Goal: Task Accomplishment & Management: Use online tool/utility

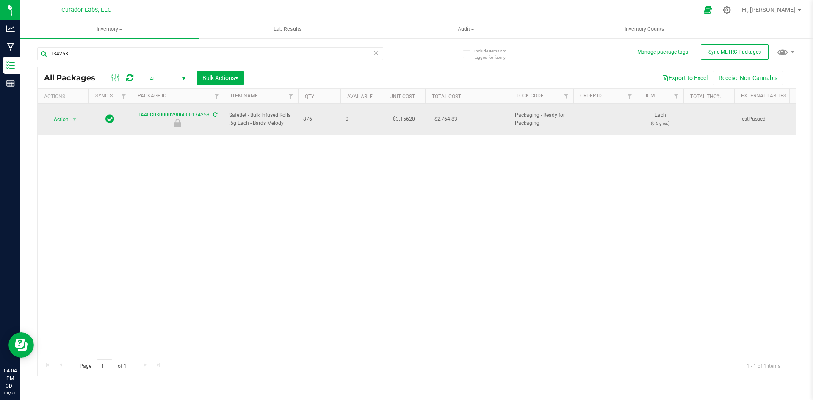
drag, startPoint x: 285, startPoint y: 119, endPoint x: 225, endPoint y: 116, distance: 60.6
click at [225, 116] on td "SafeBet - Bulk Infused Rolls .5g Each - Bards Melody" at bounding box center [261, 119] width 74 height 31
copy span "SafeBet - Bulk Infused Rolls .5g Each - Bards Melody"
drag, startPoint x: 137, startPoint y: 112, endPoint x: 209, endPoint y: 113, distance: 72.0
click at [209, 113] on div "1A40C0300002906000134253" at bounding box center [178, 119] width 96 height 17
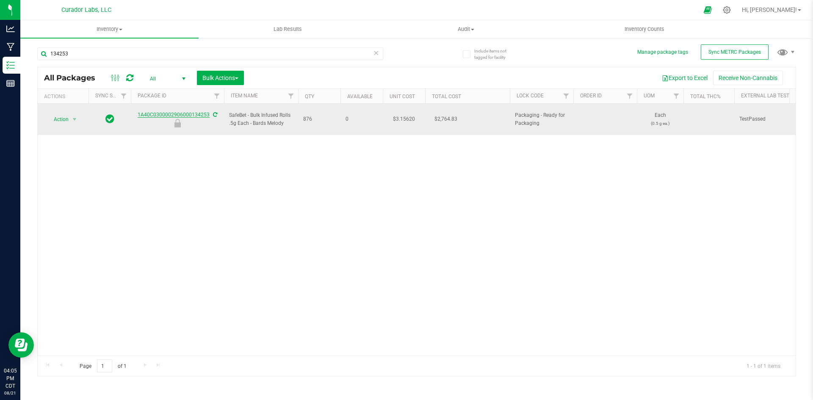
copy link "1A40C0300002906000134253"
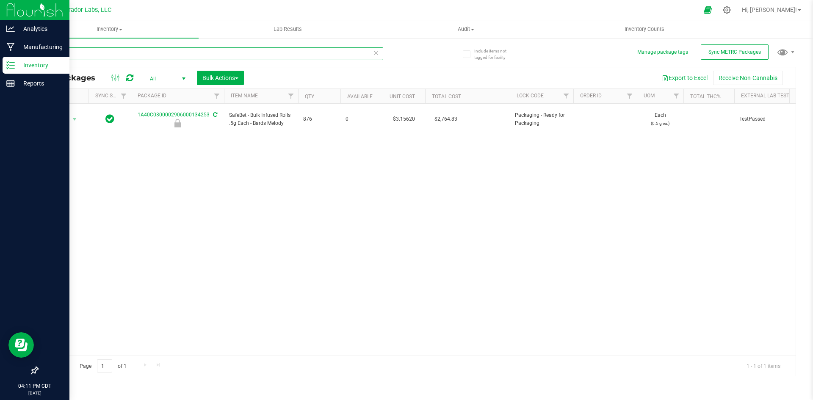
drag, startPoint x: 84, startPoint y: 56, endPoint x: 14, endPoint y: 61, distance: 70.9
click at [14, 61] on div "Analytics Manufacturing Inventory Reports 04:11 PM CDT 08/21/2025 08/21 Curador…" at bounding box center [406, 200] width 813 height 400
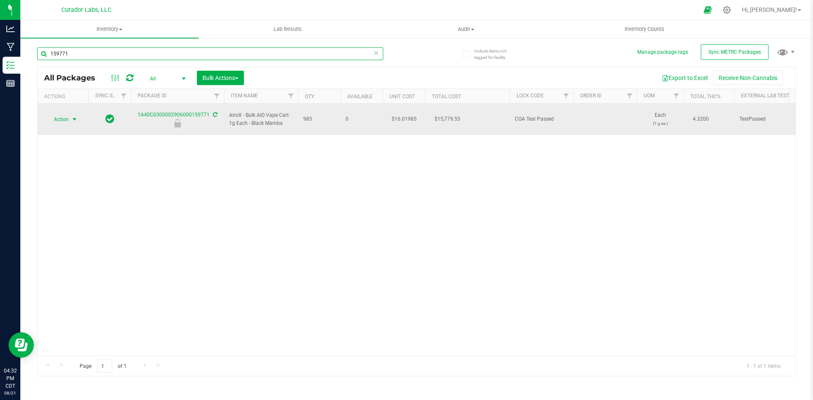
type input "159771"
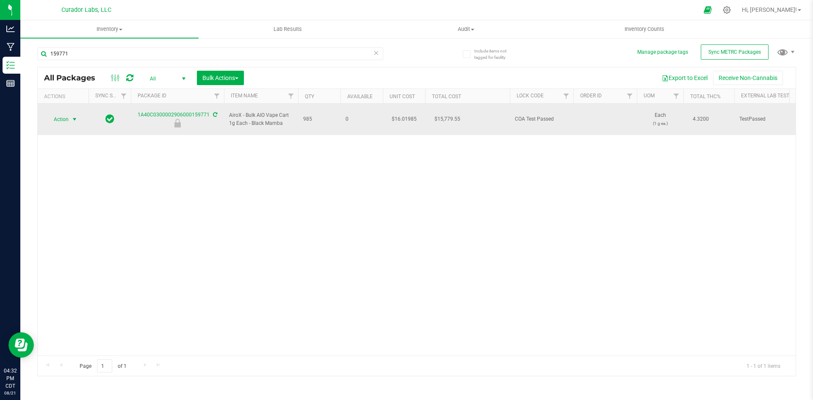
click at [61, 118] on span "Action" at bounding box center [57, 119] width 23 height 12
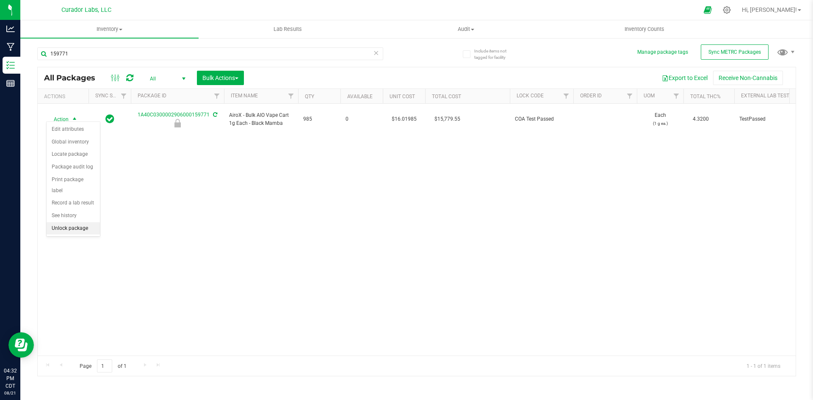
click at [70, 222] on li "Unlock package" at bounding box center [73, 228] width 53 height 13
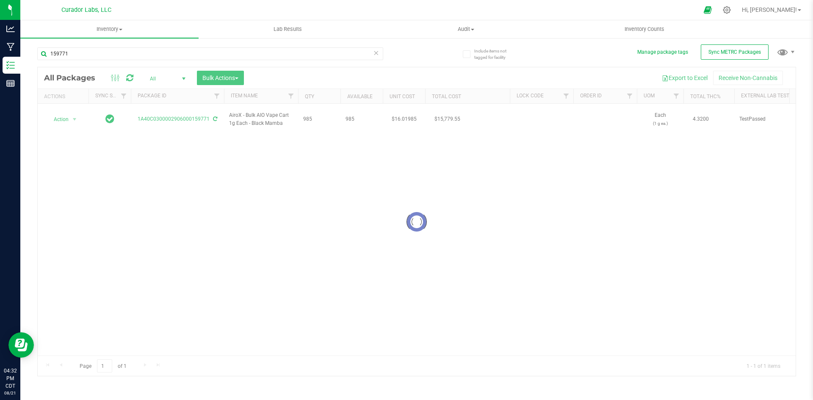
drag, startPoint x: 285, startPoint y: 119, endPoint x: 221, endPoint y: 107, distance: 65.6
click at [221, 107] on div at bounding box center [417, 221] width 758 height 309
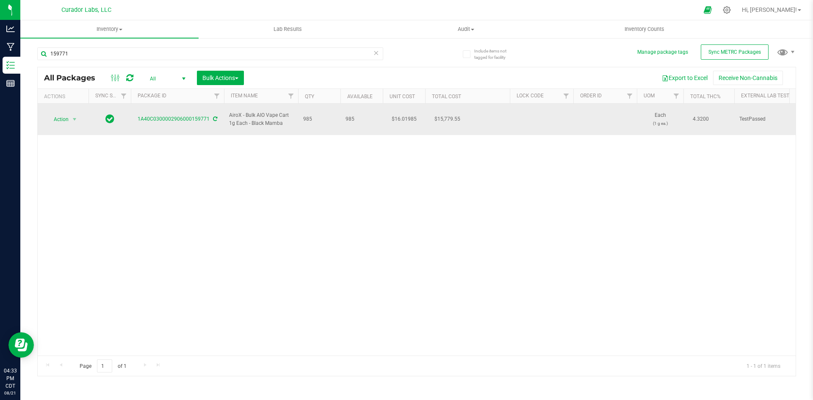
drag, startPoint x: 286, startPoint y: 120, endPoint x: 231, endPoint y: 107, distance: 56.6
click at [231, 107] on td "AiroX - Bulk AIO Vape Cart 1g Each - Black Mamba" at bounding box center [261, 119] width 74 height 31
copy span "AiroX - Bulk AIO Vape Cart 1g Each - Black Mamba"
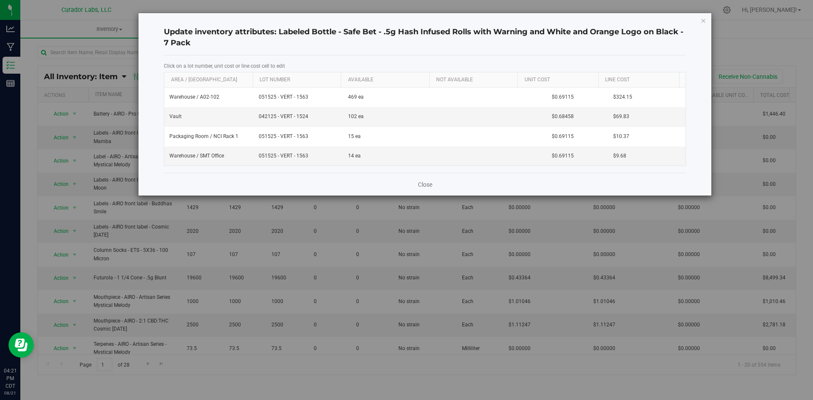
click at [109, 34] on div "Update inventory attributes: Labeled Bottle - Safe Bet - .5g Hash Infused Rolls…" at bounding box center [410, 104] width 604 height 183
click at [55, 31] on div "Update inventory attributes: Labeled Bottle - Safe Bet - .5g Hash Infused Rolls…" at bounding box center [409, 200] width 819 height 400
click at [422, 181] on link "Close" at bounding box center [425, 184] width 14 height 8
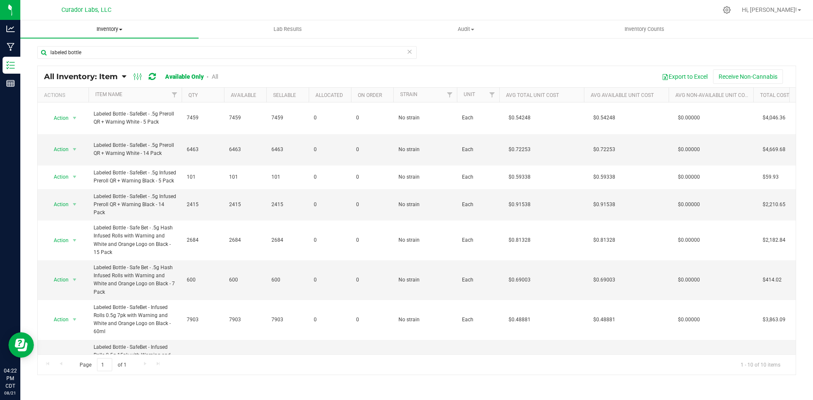
click at [109, 28] on span "Inventory" at bounding box center [109, 29] width 178 height 8
click at [54, 47] on span "All packages" at bounding box center [49, 50] width 58 height 7
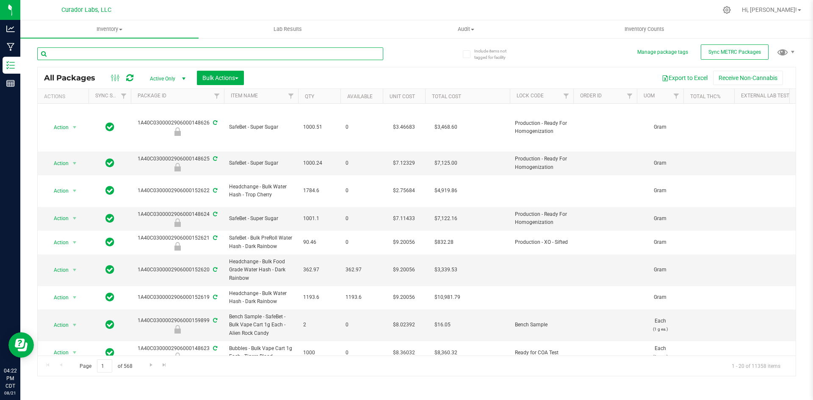
click at [90, 53] on input "text" at bounding box center [210, 53] width 346 height 13
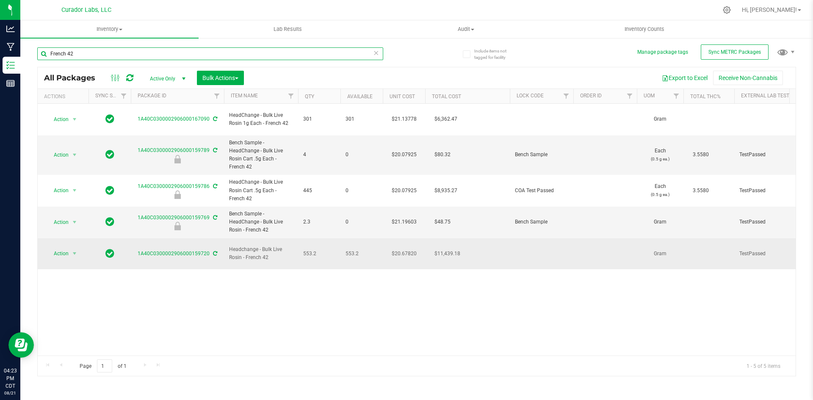
type input "French 42"
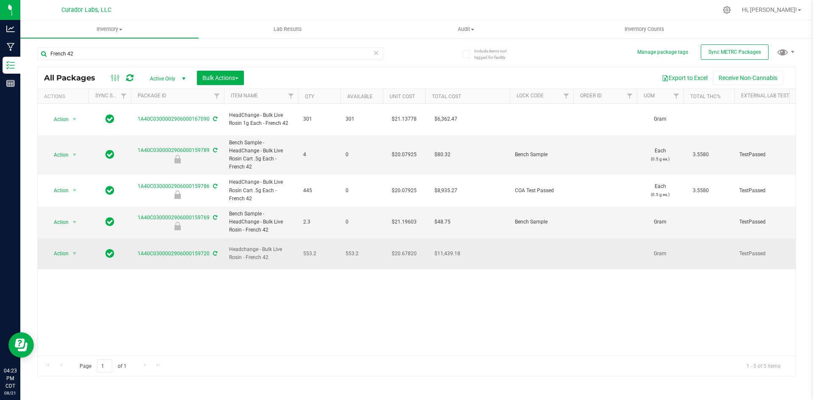
drag, startPoint x: 273, startPoint y: 245, endPoint x: 229, endPoint y: 238, distance: 43.9
click at [229, 246] on span "Headchange - Bulk Live Rosin - French 42" at bounding box center [261, 254] width 64 height 16
copy span "Headchange - Bulk Live Rosin - French 42"
drag, startPoint x: 319, startPoint y: 241, endPoint x: 302, endPoint y: 240, distance: 17.0
click at [302, 240] on td "553.2" at bounding box center [319, 253] width 42 height 31
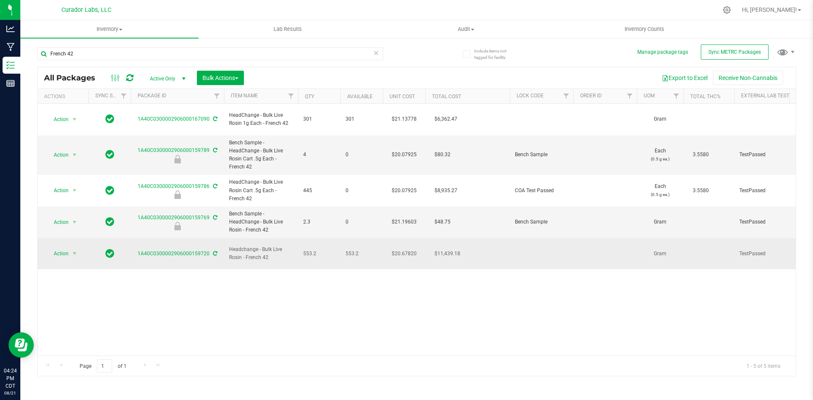
copy span "553.2"
drag, startPoint x: 136, startPoint y: 239, endPoint x: 212, endPoint y: 241, distance: 76.2
click at [212, 250] on div "1A40C0300002906000159720" at bounding box center [178, 254] width 96 height 8
copy div "1A40C0300002906000159720"
drag, startPoint x: 271, startPoint y: 248, endPoint x: 228, endPoint y: 238, distance: 44.8
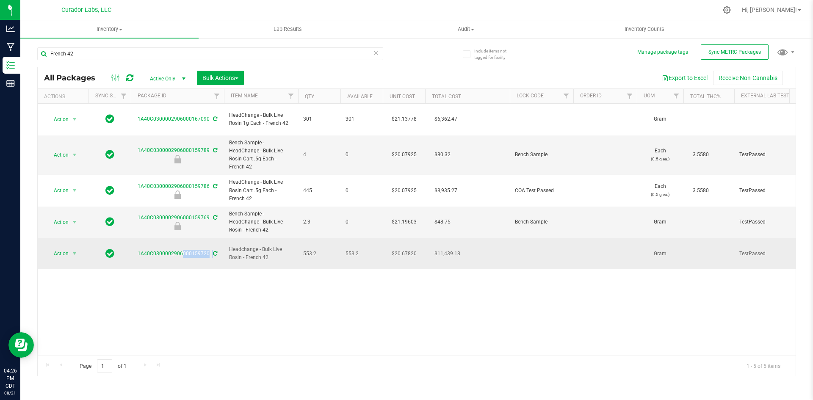
click at [228, 238] on td "Headchange - Bulk Live Rosin - French 42" at bounding box center [261, 253] width 74 height 31
copy span "Headchange - Bulk Live Rosin - French 42"
click at [66, 248] on span "Action" at bounding box center [57, 254] width 23 height 12
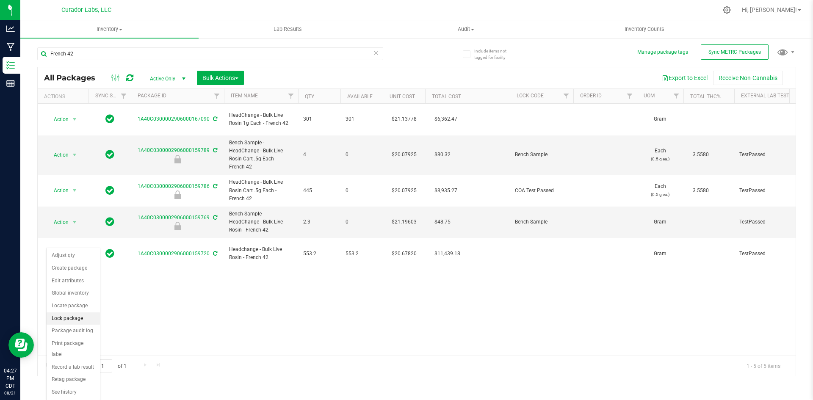
click at [62, 315] on li "Lock package" at bounding box center [73, 318] width 53 height 13
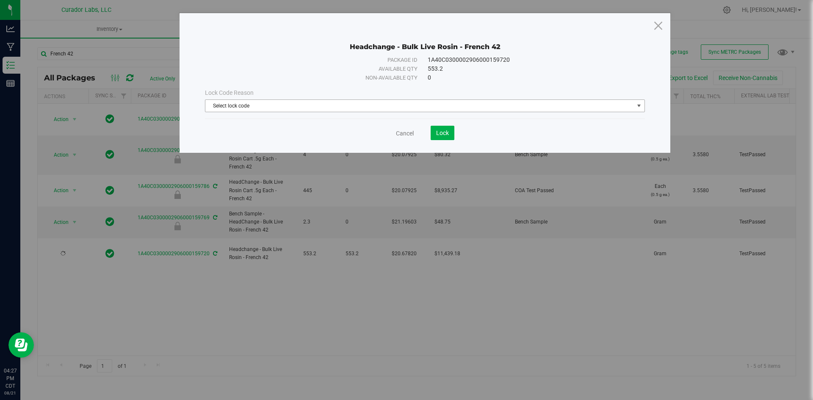
click at [395, 105] on span "Select lock code" at bounding box center [419, 106] width 428 height 12
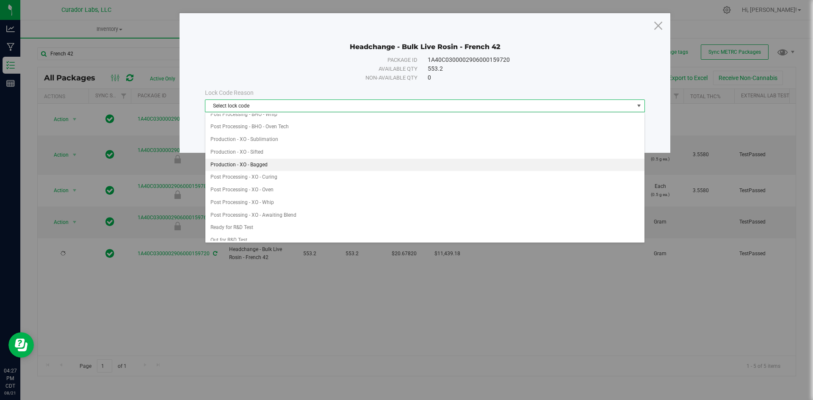
scroll to position [339, 0]
click at [257, 161] on li "Packaging - Ready for Jarring" at bounding box center [424, 159] width 439 height 13
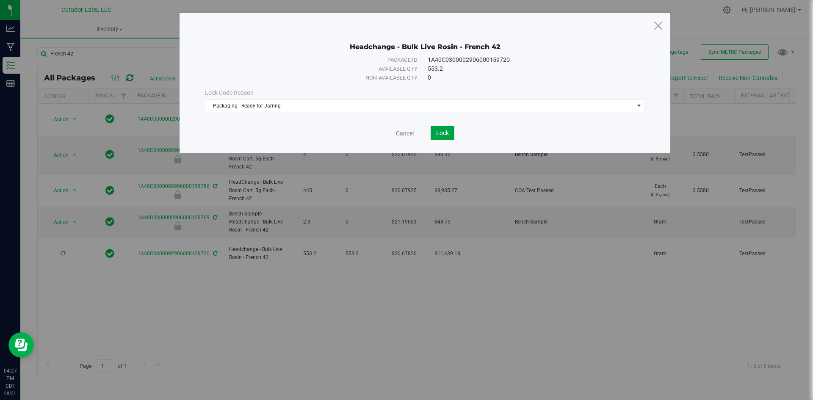
drag, startPoint x: 445, startPoint y: 137, endPoint x: 208, endPoint y: 210, distance: 247.5
click at [442, 139] on button "Lock" at bounding box center [443, 133] width 24 height 14
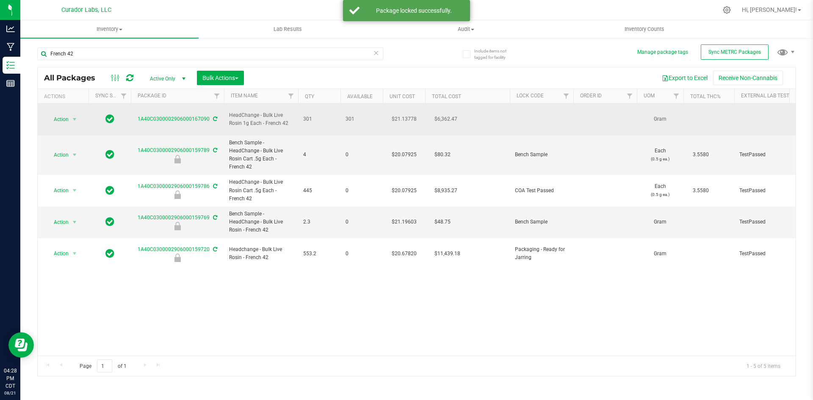
drag, startPoint x: 288, startPoint y: 116, endPoint x: 223, endPoint y: 110, distance: 65.6
copy tr "HeadChange - Bulk Live Rosin 1g Each - French 42"
click at [62, 119] on span "Action" at bounding box center [57, 119] width 23 height 12
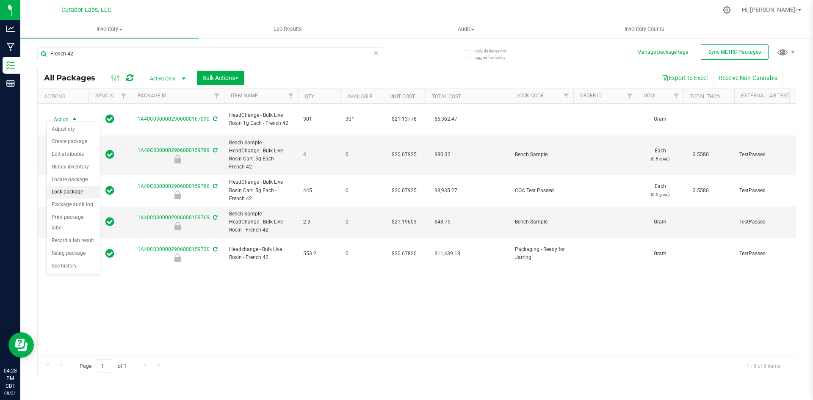
click at [66, 189] on li "Lock package" at bounding box center [73, 192] width 53 height 13
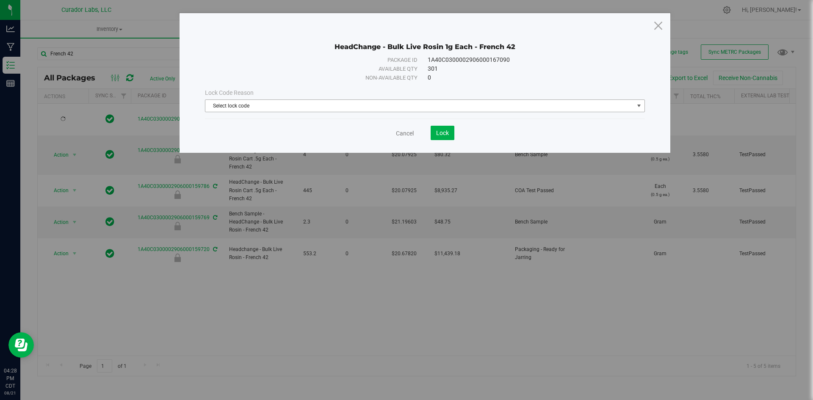
click at [403, 101] on span "Select lock code" at bounding box center [419, 106] width 428 height 12
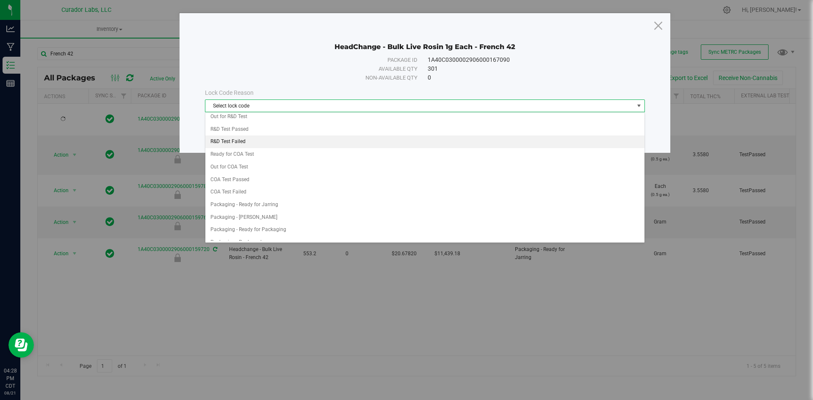
scroll to position [296, 0]
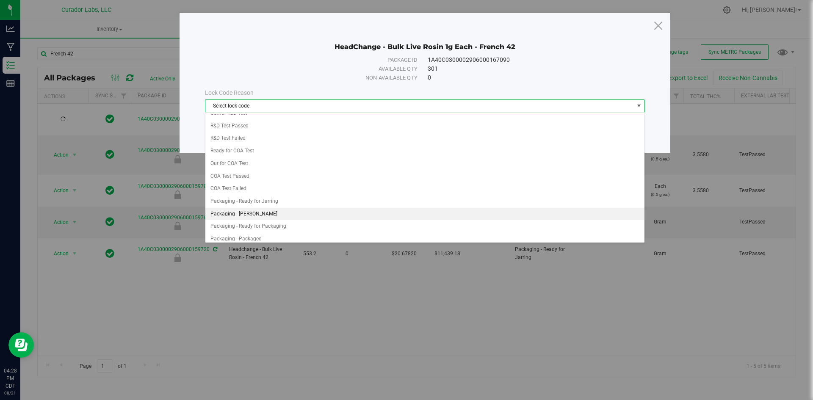
click at [271, 211] on li "Packaging - Jarred" at bounding box center [424, 214] width 439 height 13
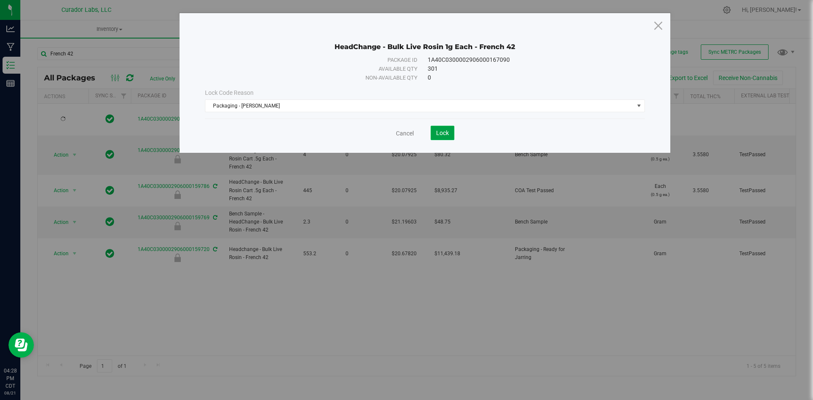
click at [446, 129] on button "Lock" at bounding box center [443, 133] width 24 height 14
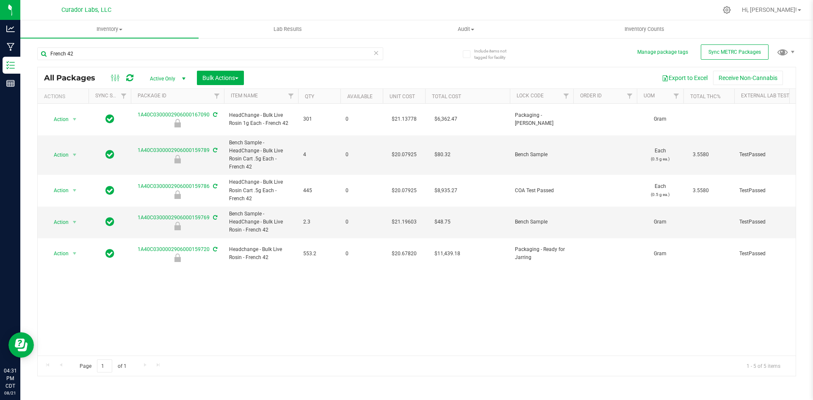
click at [374, 55] on icon at bounding box center [376, 52] width 6 height 10
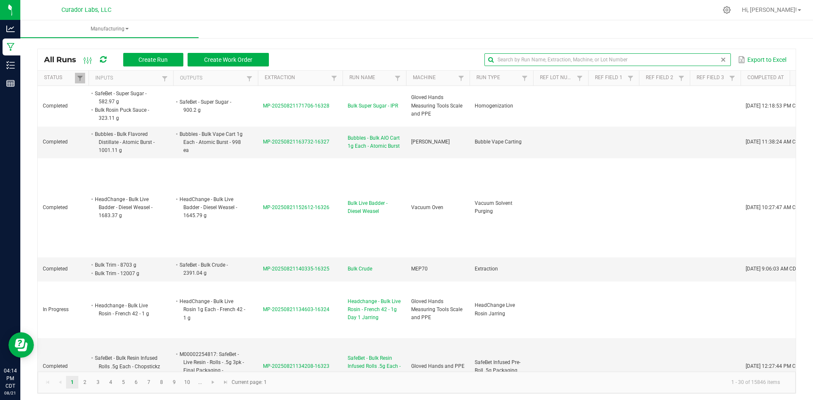
click at [707, 62] on input "text" at bounding box center [607, 59] width 246 height 13
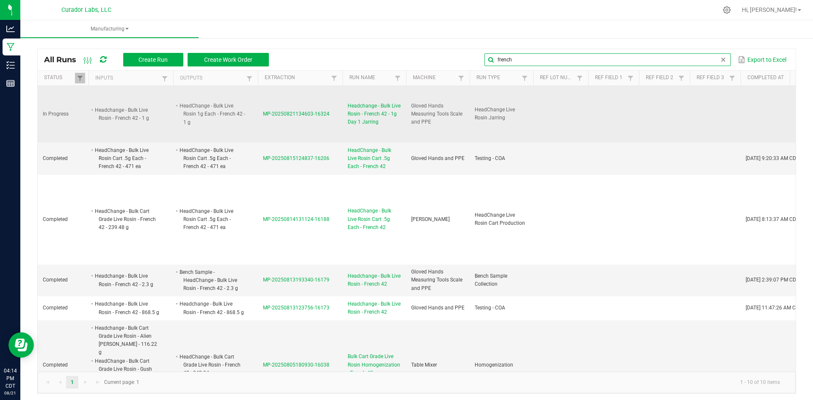
type input "french"
click at [367, 116] on span "Headchange - Bulk Live Rosin - French 42 - 1g Day 1 Jarring" at bounding box center [374, 114] width 53 height 25
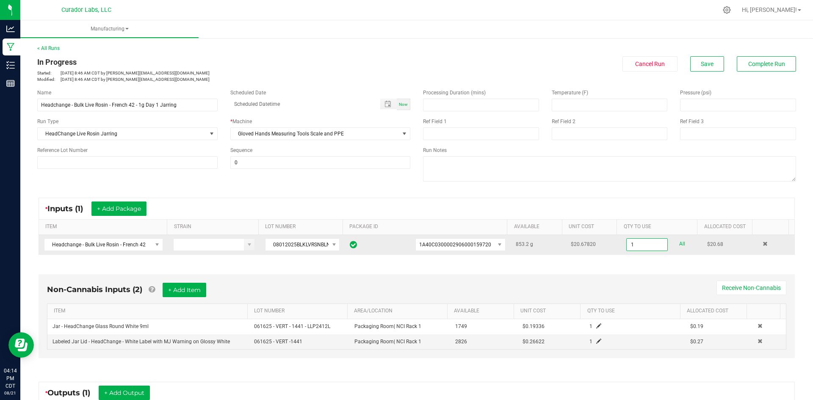
click at [638, 244] on input "1" at bounding box center [647, 245] width 41 height 12
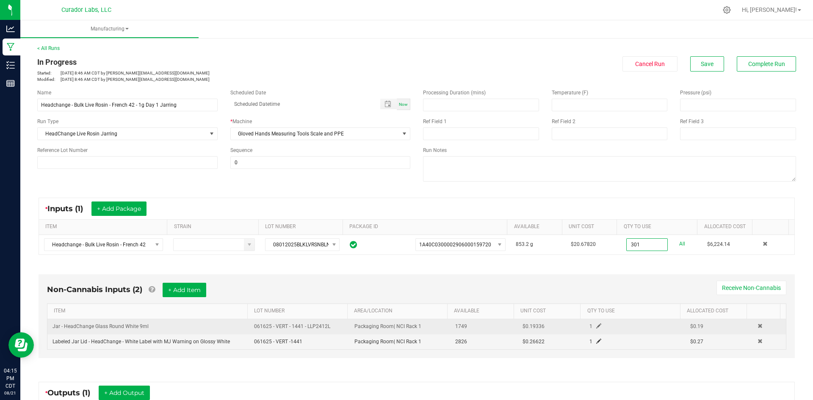
type input "301.0000 g"
click at [596, 326] on span at bounding box center [598, 325] width 5 height 5
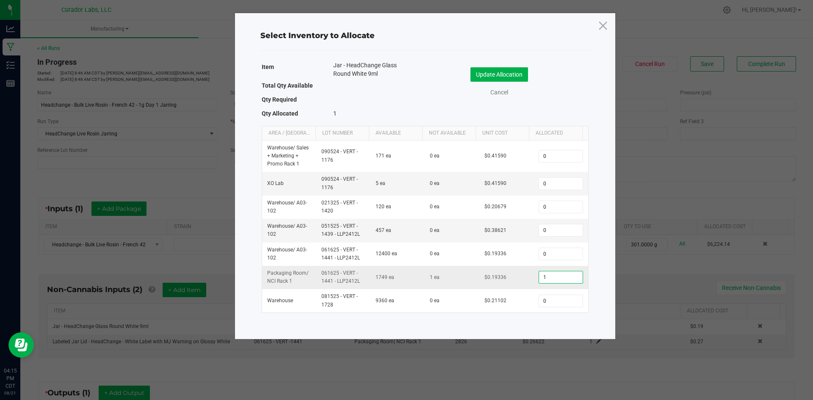
click at [547, 275] on input "1" at bounding box center [560, 277] width 43 height 12
type input "301"
click at [499, 76] on button "Update Allocation" at bounding box center [499, 74] width 58 height 14
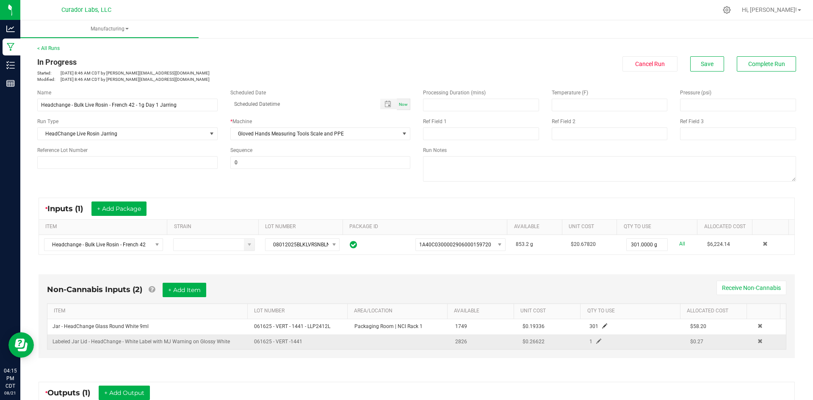
click at [596, 340] on span at bounding box center [598, 341] width 5 height 5
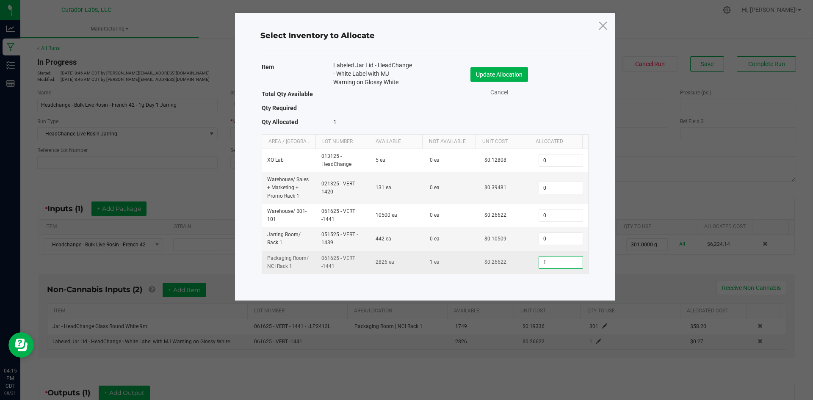
drag, startPoint x: 544, startPoint y: 264, endPoint x: 530, endPoint y: 260, distance: 14.8
click at [533, 260] on td "1" at bounding box center [560, 262] width 54 height 23
click at [553, 260] on input "1" at bounding box center [560, 263] width 43 height 12
drag, startPoint x: 553, startPoint y: 260, endPoint x: 538, endPoint y: 261, distance: 15.3
click at [539, 261] on input "1" at bounding box center [560, 263] width 43 height 12
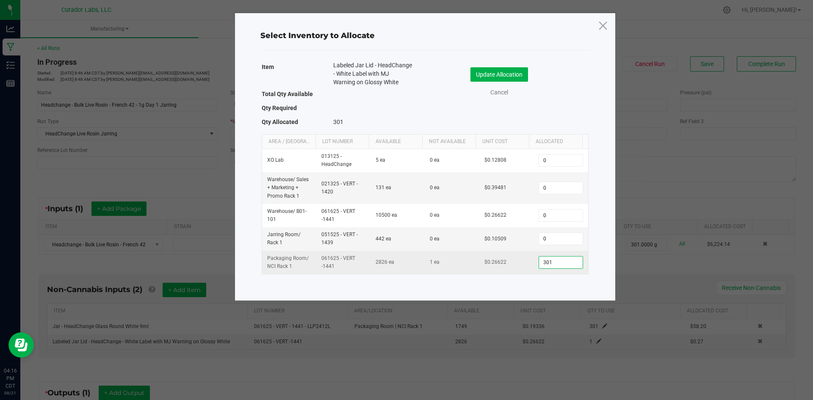
type input "301"
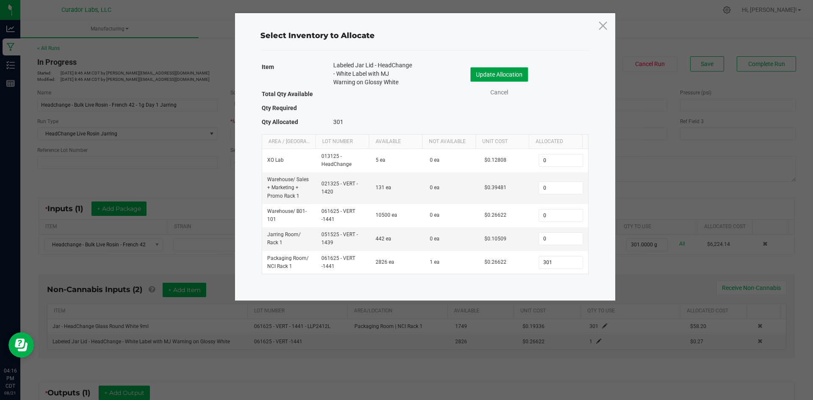
click at [508, 75] on button "Update Allocation" at bounding box center [499, 74] width 58 height 14
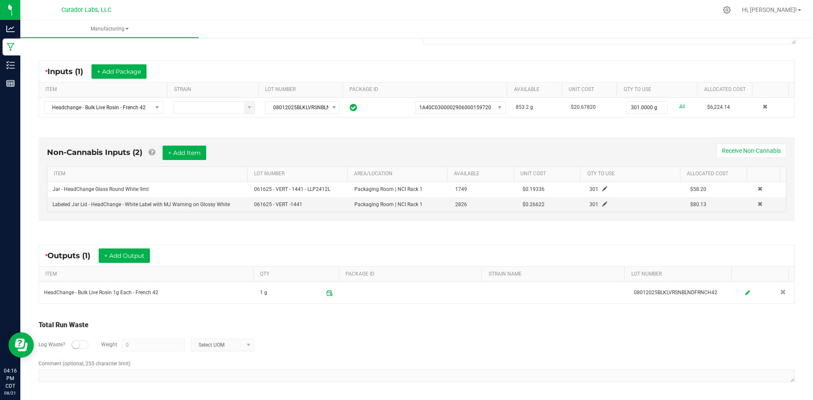
scroll to position [138, 0]
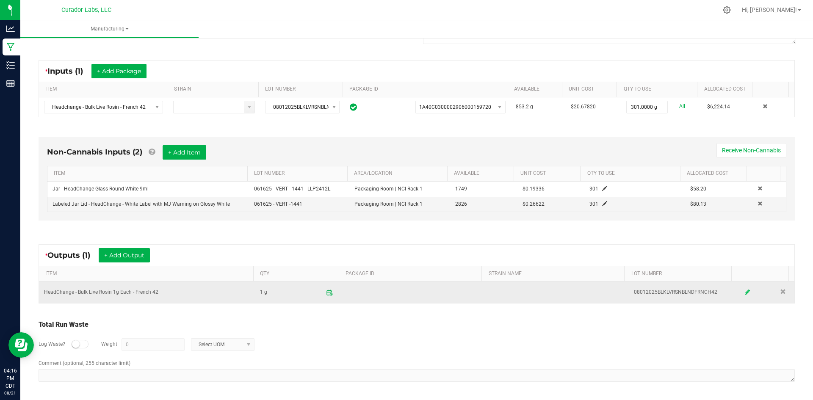
click at [745, 293] on icon at bounding box center [747, 292] width 5 height 6
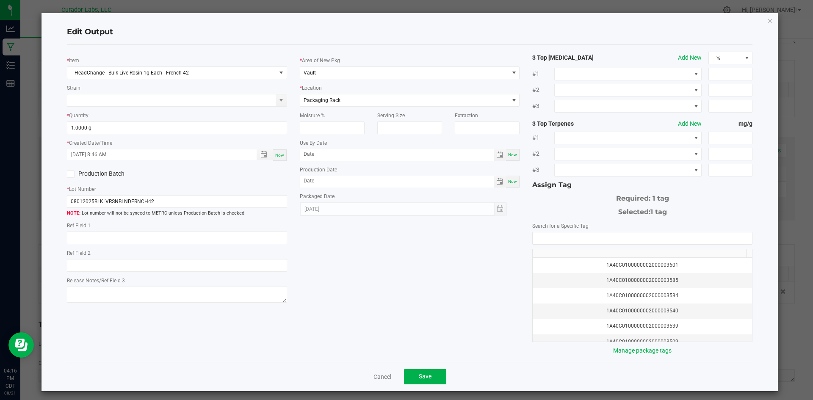
scroll to position [0, 0]
click at [136, 133] on input "1" at bounding box center [176, 128] width 219 height 12
type input "301.0000 g"
click at [332, 159] on input "month/day/year" at bounding box center [397, 154] width 194 height 11
type input "[DATE]"
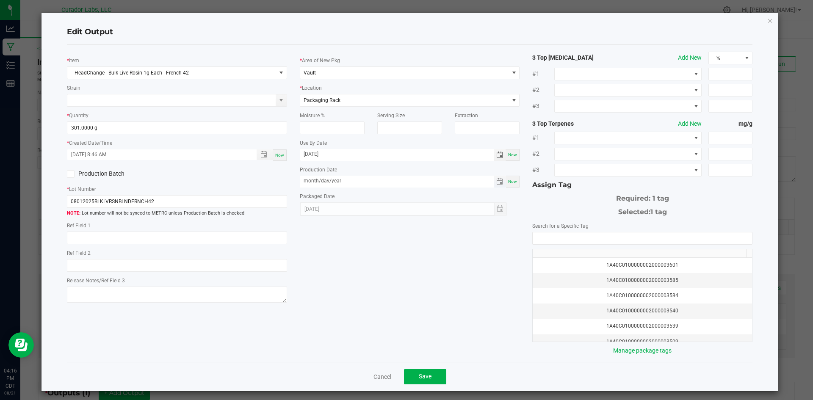
click at [328, 178] on input "month/day/year" at bounding box center [397, 181] width 194 height 11
type input "[DATE]"
click at [562, 236] on input "NO DATA FOUND" at bounding box center [642, 238] width 219 height 12
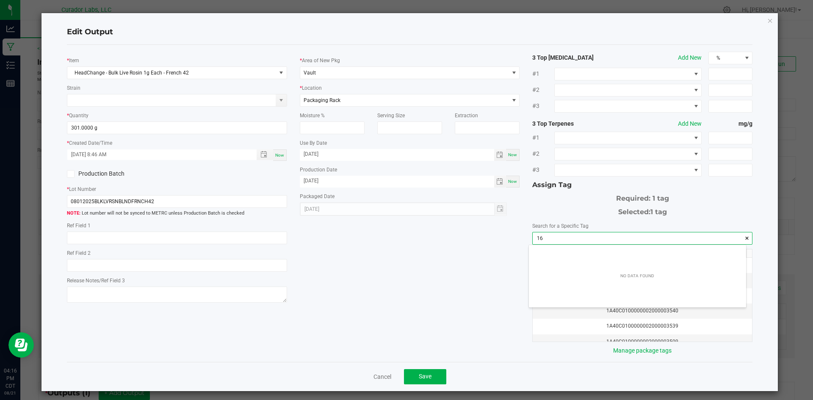
scroll to position [12, 218]
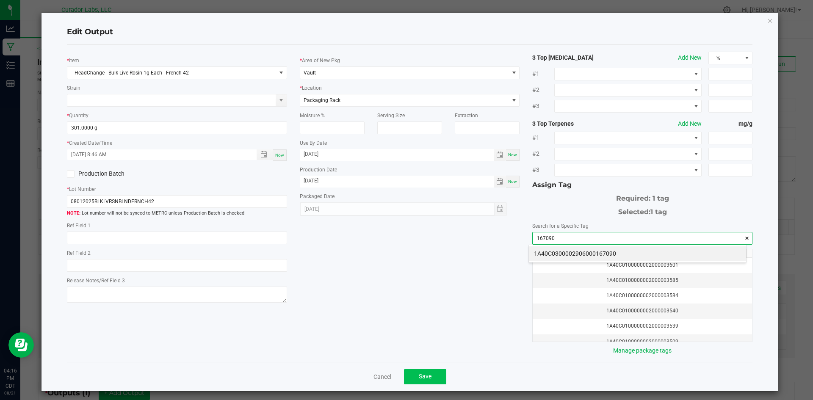
type input "167090"
click at [422, 379] on span "Save" at bounding box center [425, 376] width 13 height 7
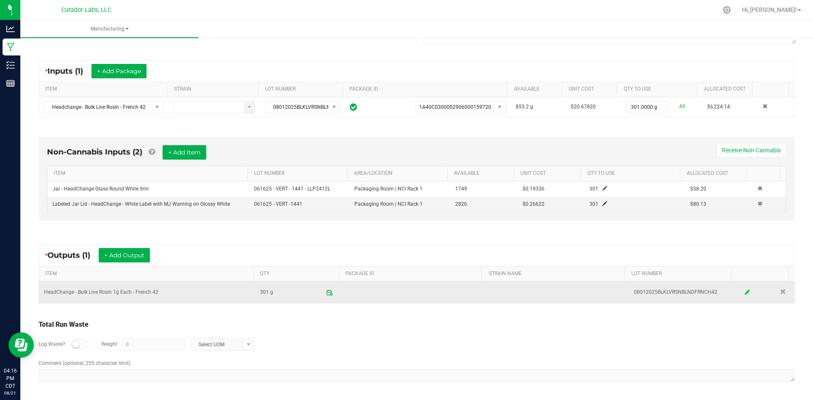
click at [745, 295] on icon at bounding box center [747, 292] width 5 height 6
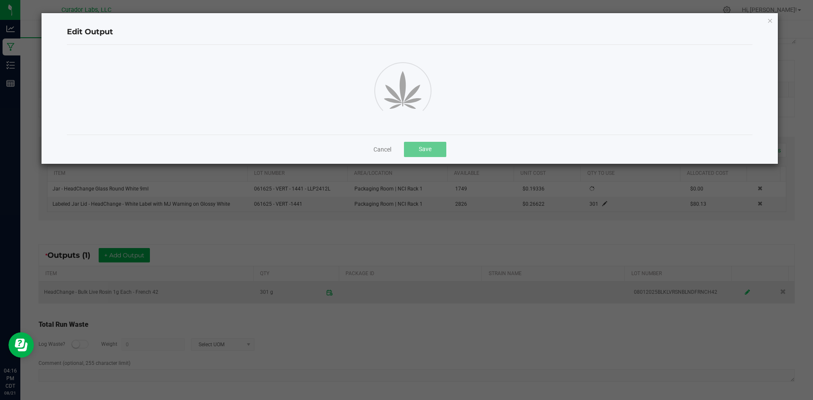
scroll to position [0, 0]
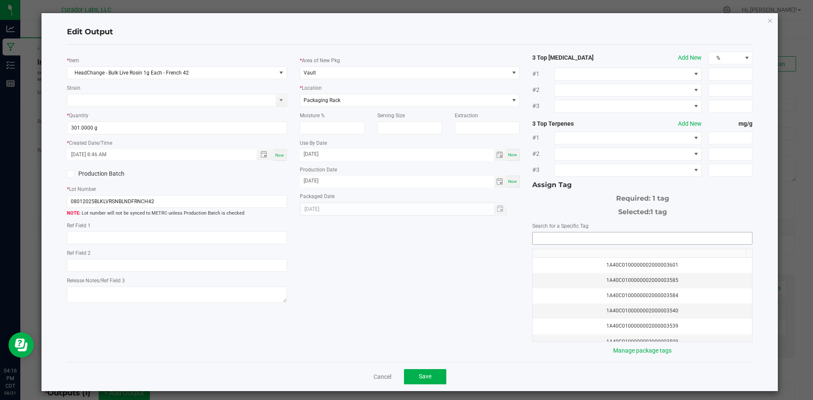
click at [655, 239] on input "NO DATA FOUND" at bounding box center [642, 238] width 219 height 12
click at [639, 255] on li "1A40C0300002906000167090" at bounding box center [637, 253] width 217 height 14
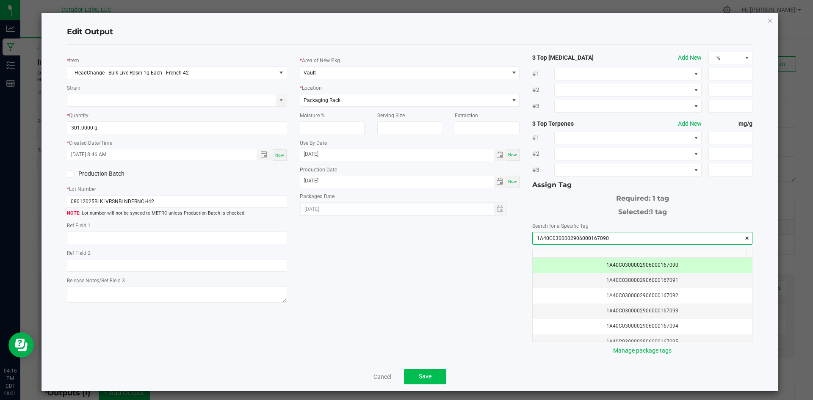
type input "1A40C0300002906000167090"
click at [432, 376] on button "Save" at bounding box center [425, 376] width 42 height 15
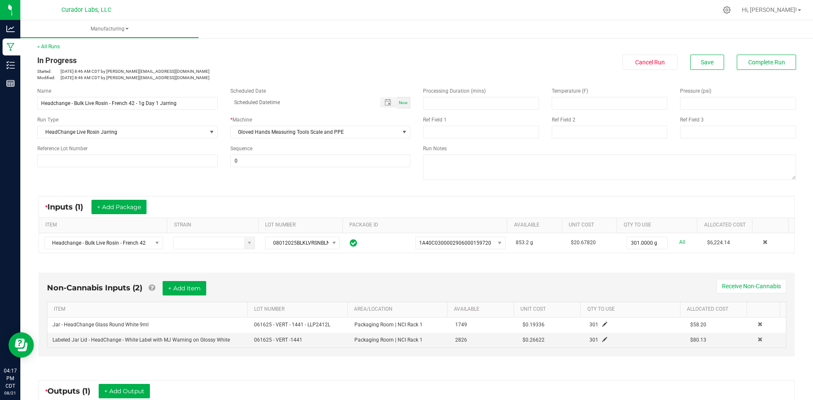
scroll to position [0, 0]
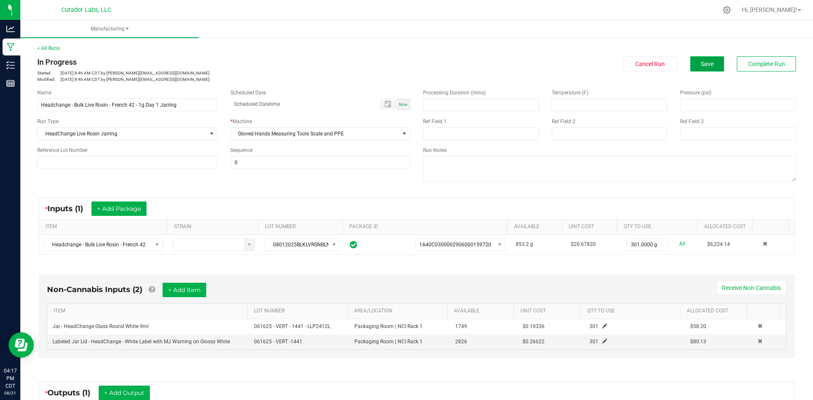
click at [701, 62] on span "Save" at bounding box center [707, 64] width 13 height 7
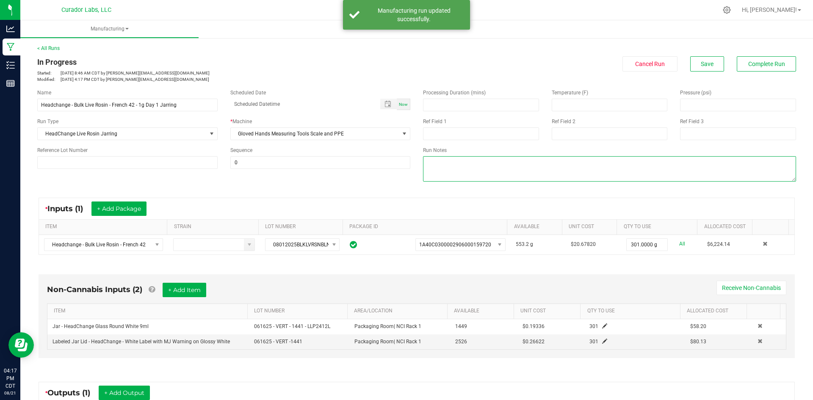
click at [440, 174] on textarea at bounding box center [609, 168] width 373 height 25
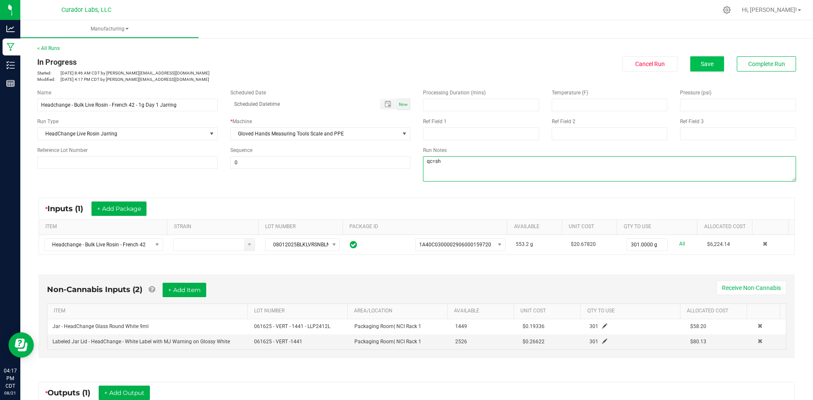
type textarea "qc=sh"
click at [690, 62] on button "Save" at bounding box center [707, 63] width 34 height 15
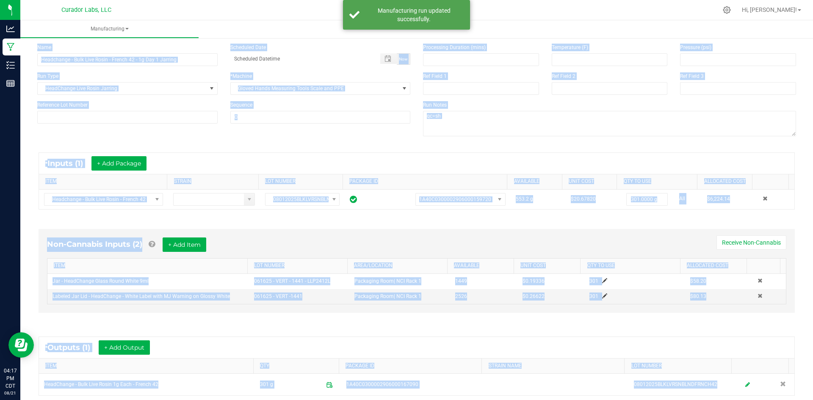
scroll to position [138, 0]
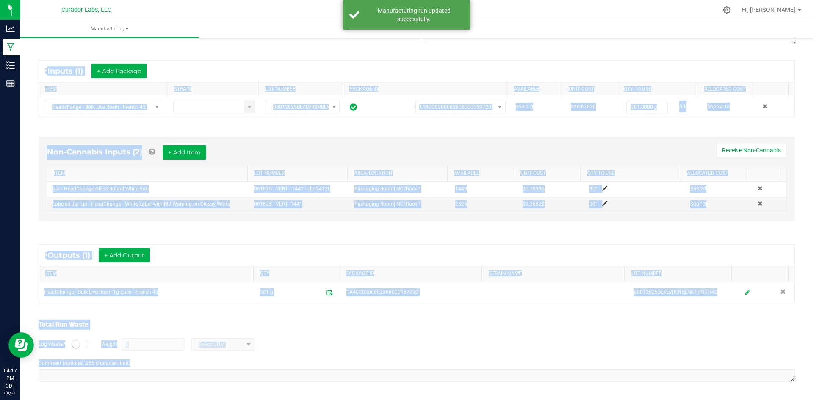
drag, startPoint x: 38, startPoint y: 61, endPoint x: 381, endPoint y: 403, distance: 484.7
click at [381, 400] on html "Analytics Manufacturing Inventory Reports 04:17 PM CDT [DATE] 08/21 Curador Lab…" at bounding box center [406, 200] width 813 height 400
copy manufacturing-process-run "Lo Ipsumdol Sitamet: Con 17, 3676 1:45 AD ELI se doeiu@temporincidid.utl Etdolo…"
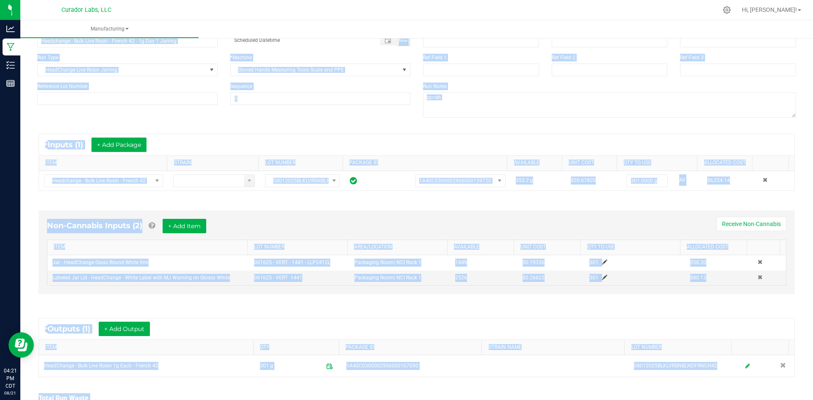
scroll to position [0, 0]
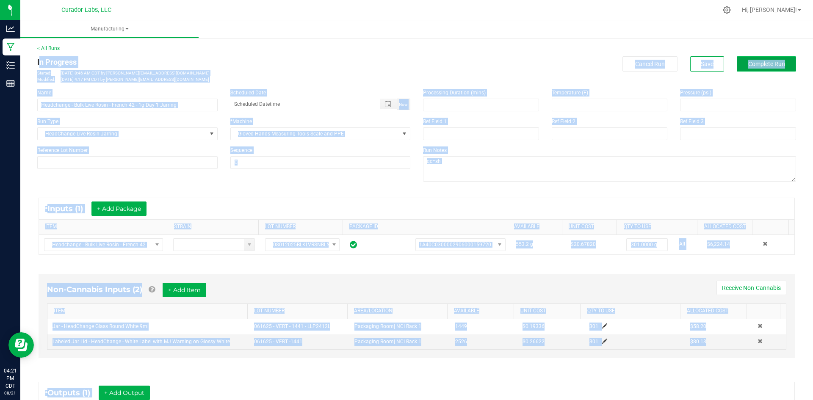
click at [748, 66] on span "Complete Run" at bounding box center [766, 64] width 37 height 7
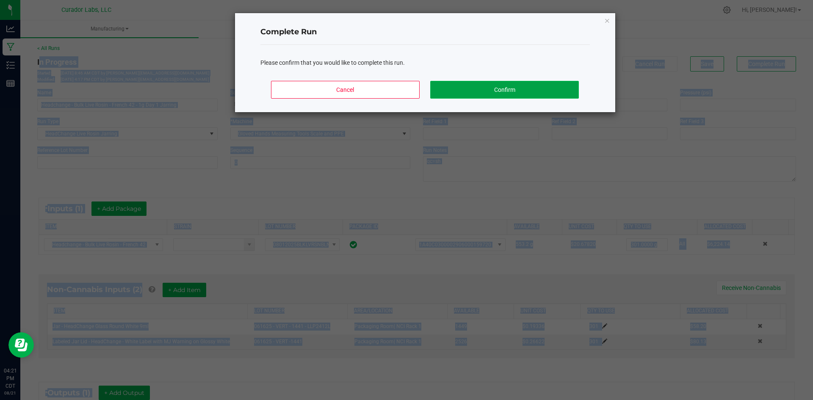
click at [500, 93] on button "Confirm" at bounding box center [504, 90] width 148 height 18
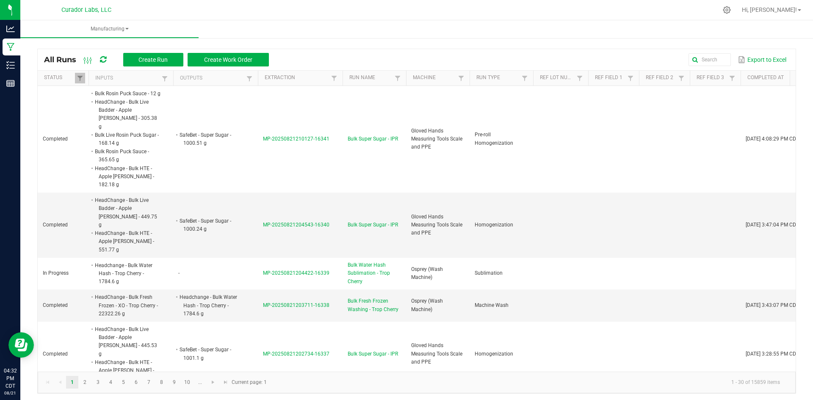
click at [106, 58] on icon at bounding box center [103, 60] width 6 height 8
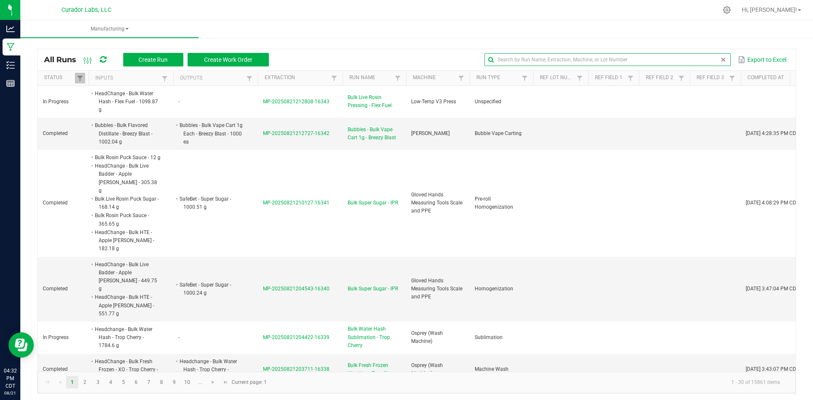
click at [711, 59] on input "text" at bounding box center [607, 59] width 246 height 13
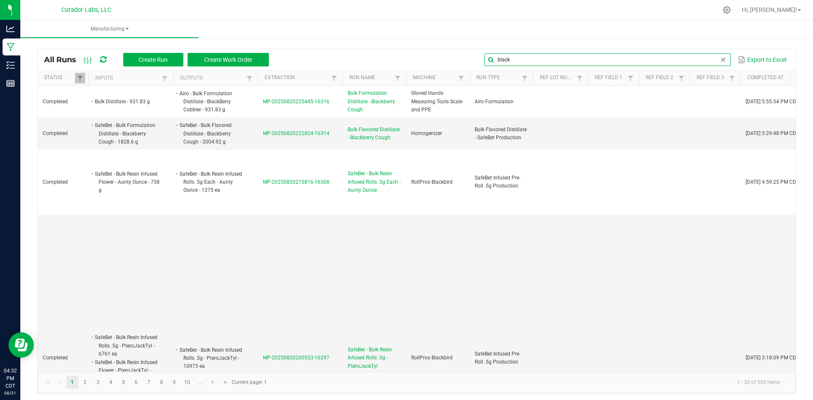
type input "black"
click at [156, 58] on span "Create Run" at bounding box center [152, 59] width 29 height 7
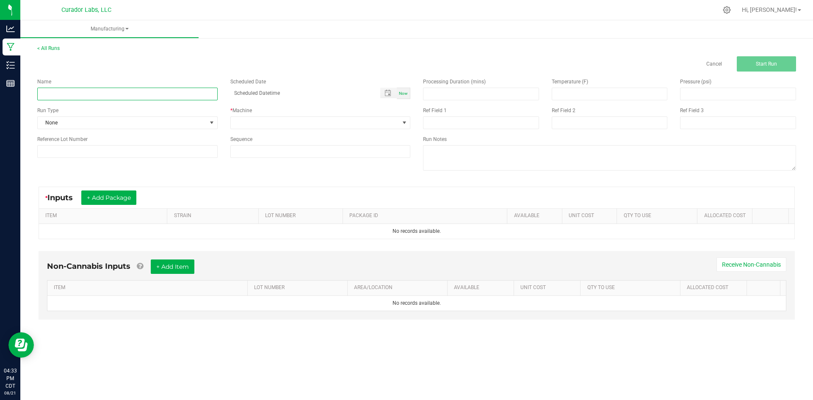
paste input "AiroX - Bulk AIO Vape Cart 1g Each - Black Mamba"
type input "AiroX - Bulk AIO Vape Cart 1g Each - Black Mamba - final"
click at [173, 119] on span "None" at bounding box center [122, 123] width 169 height 12
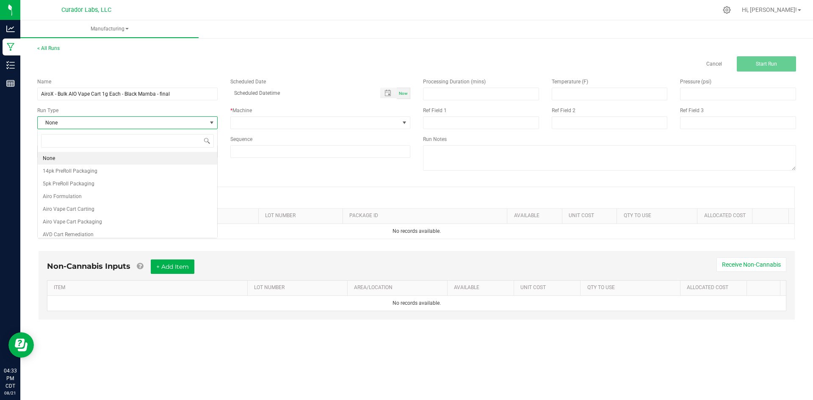
scroll to position [13, 180]
type input "airo"
click at [101, 181] on li "Airo Vape Cart Packaging" at bounding box center [128, 183] width 180 height 13
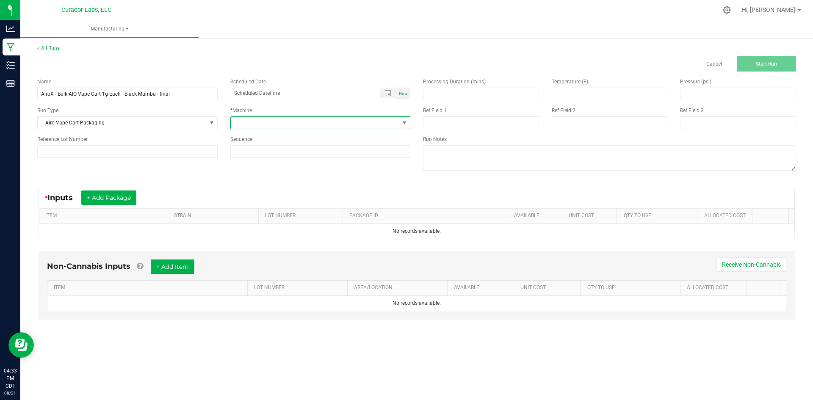
click at [268, 119] on span at bounding box center [315, 123] width 169 height 12
type input "g"
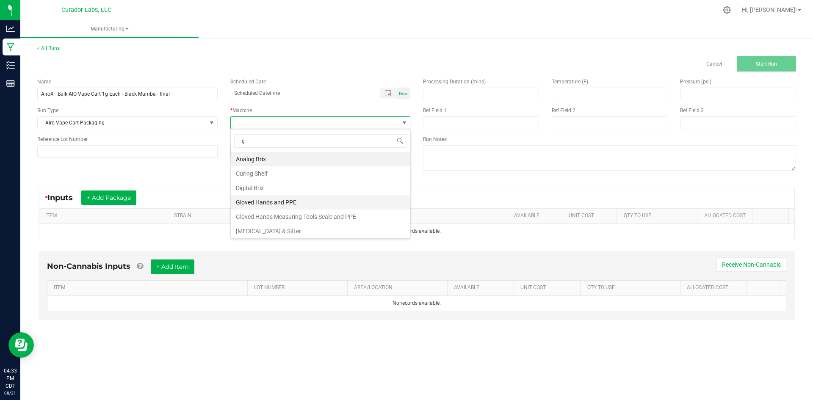
click at [265, 206] on li "Gloved Hands and PPE" at bounding box center [321, 202] width 180 height 14
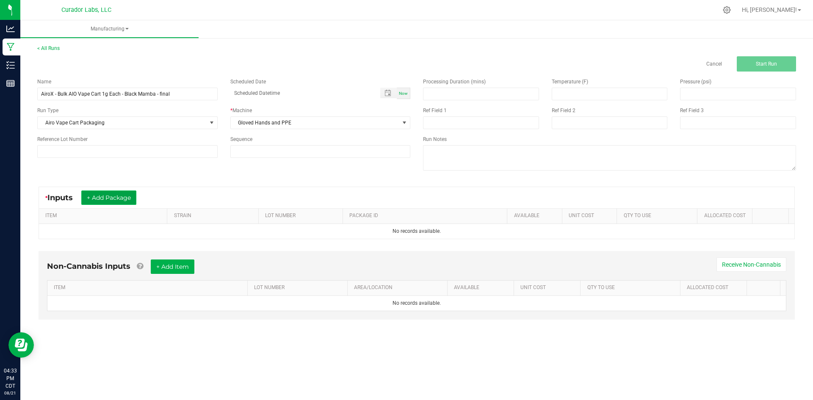
click at [119, 199] on button "+ Add Package" at bounding box center [108, 198] width 55 height 14
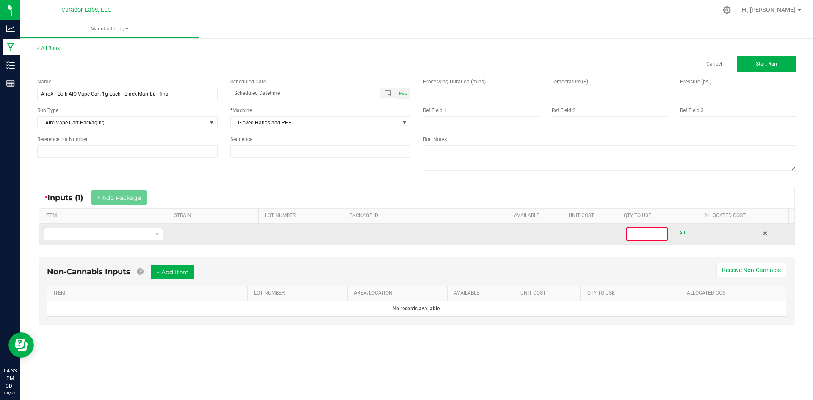
click at [108, 236] on span "NO DATA FOUND" at bounding box center [98, 234] width 108 height 12
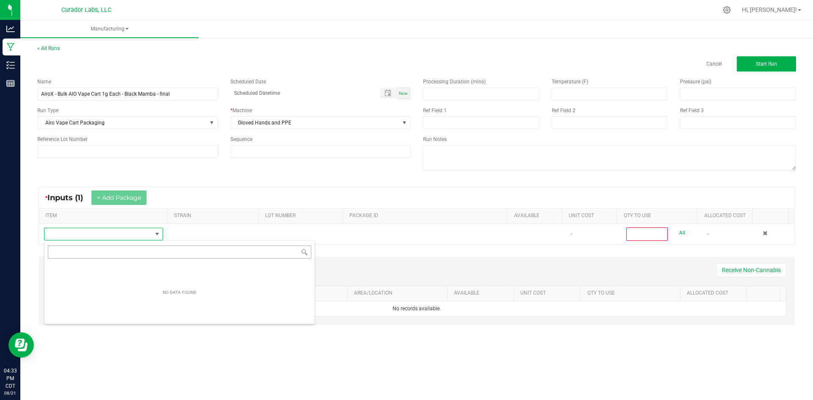
scroll to position [13, 117]
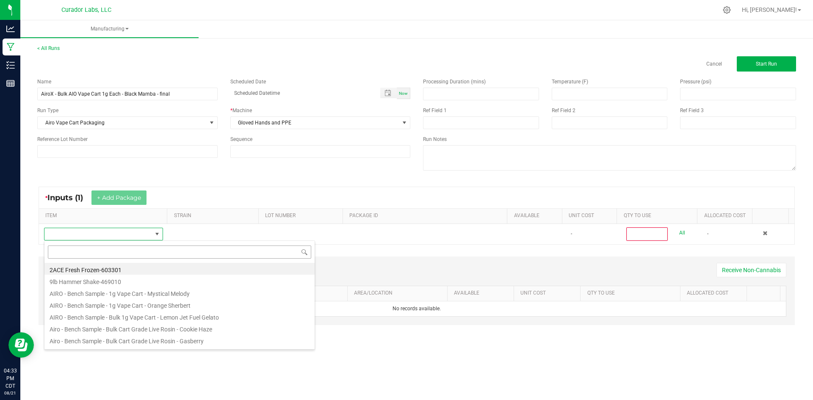
type input "AiroX - Bulk AIO Vape Cart 1g Each - Black Mamba"
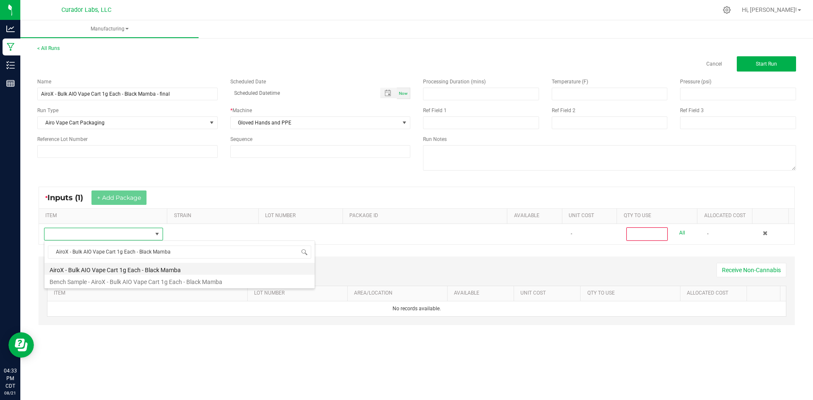
click at [149, 270] on li "AiroX - Bulk AIO Vape Cart 1g Each - Black Mamba" at bounding box center [179, 269] width 270 height 12
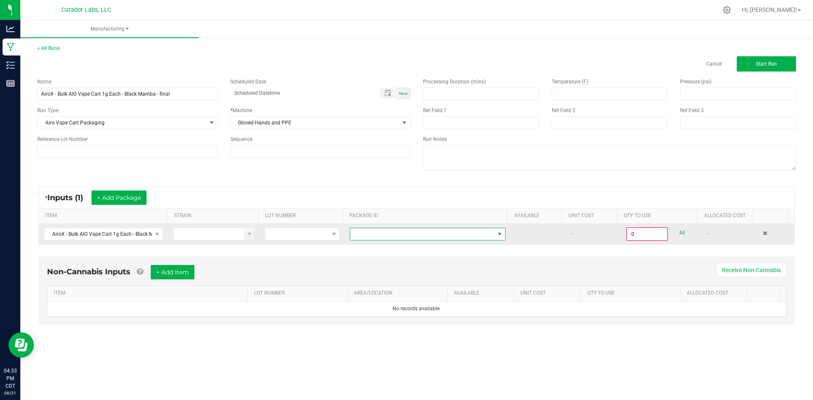
click at [479, 235] on span at bounding box center [422, 234] width 144 height 12
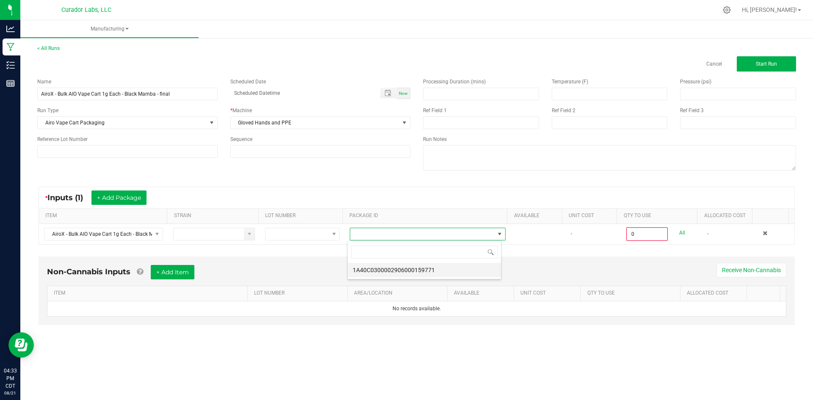
click at [445, 267] on li "1A40C0300002906000159771" at bounding box center [424, 270] width 153 height 14
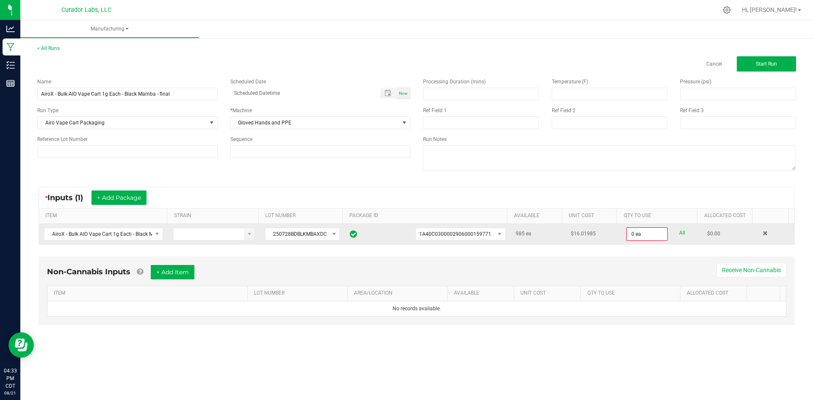
click at [679, 233] on link "All" at bounding box center [682, 232] width 6 height 11
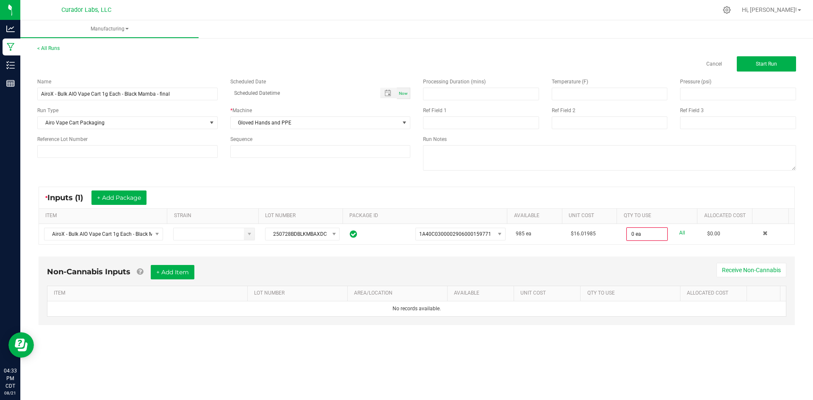
type input "985 ea"
click at [172, 272] on button "+ Add Item" at bounding box center [173, 271] width 44 height 14
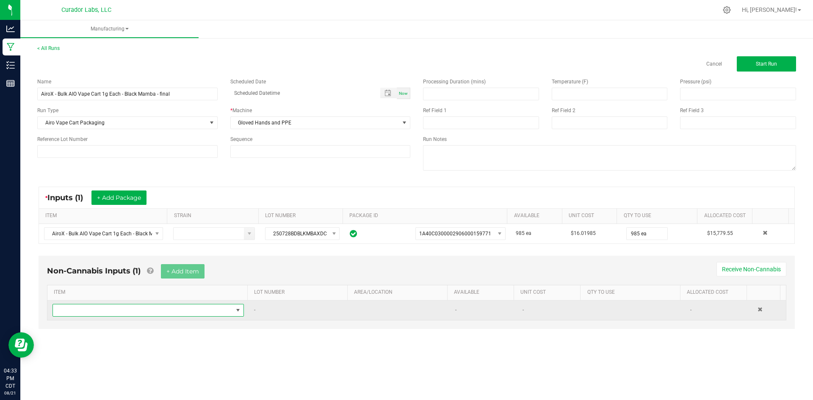
click at [147, 312] on span "NO DATA FOUND" at bounding box center [143, 310] width 180 height 12
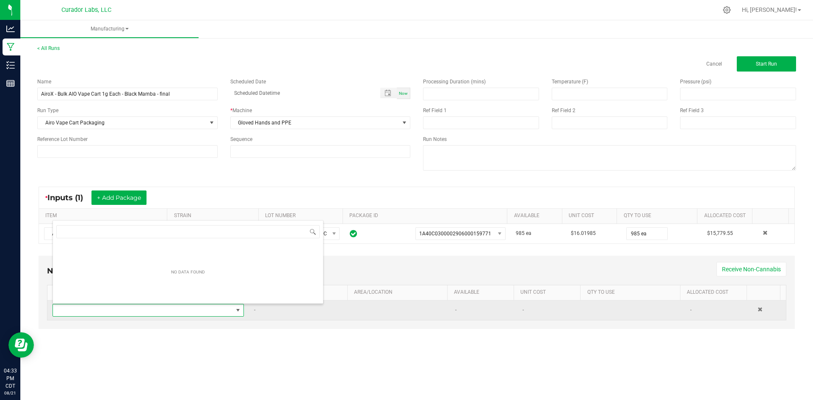
scroll to position [13, 188]
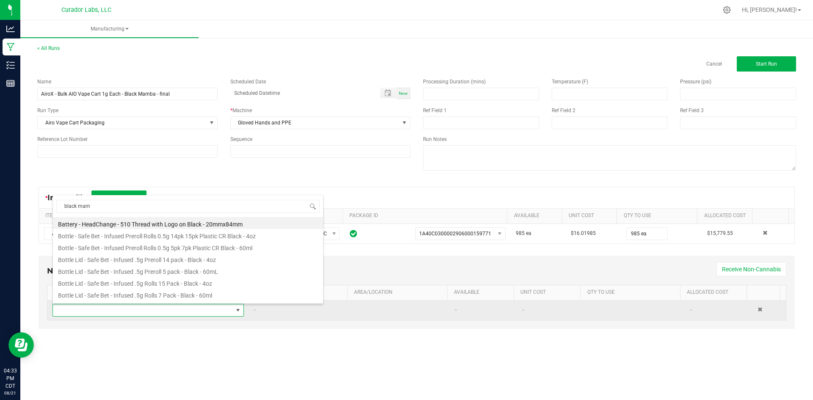
type input "black mamb"
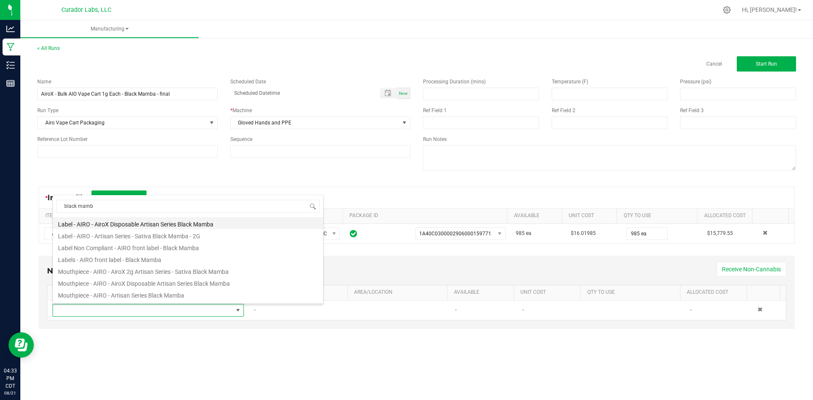
click at [143, 226] on li "Label - AIRO - AiroX Disposable Artisan Series Black Mamba" at bounding box center [188, 223] width 270 height 12
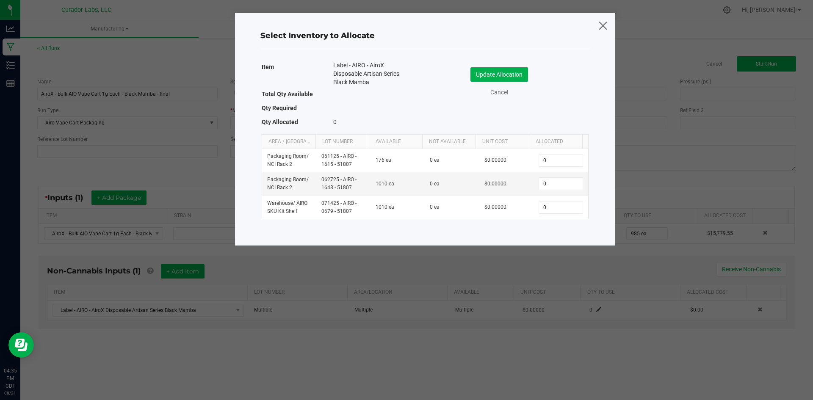
click at [605, 25] on icon at bounding box center [602, 25] width 11 height 20
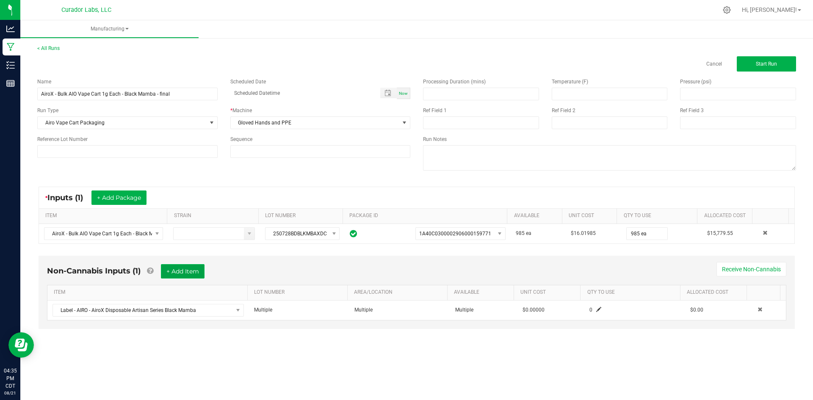
click at [185, 268] on button "+ Add Item" at bounding box center [183, 271] width 44 height 14
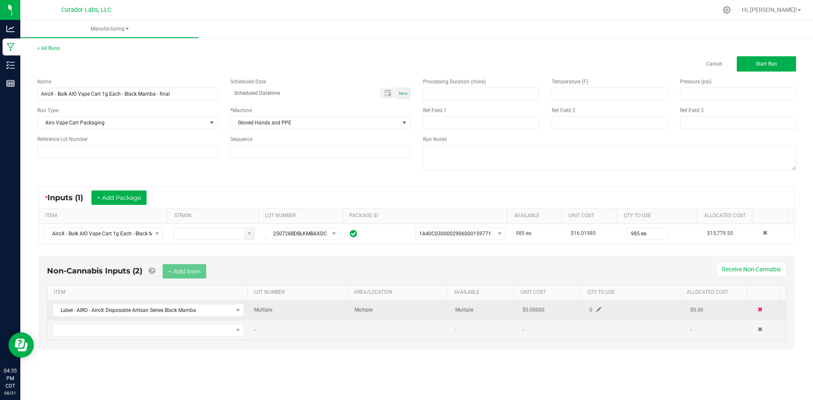
click at [757, 310] on span at bounding box center [759, 309] width 5 height 5
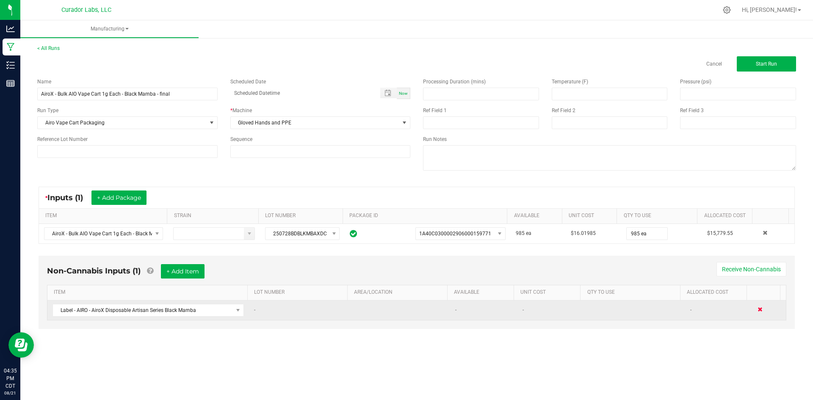
click at [757, 308] on span at bounding box center [759, 309] width 5 height 5
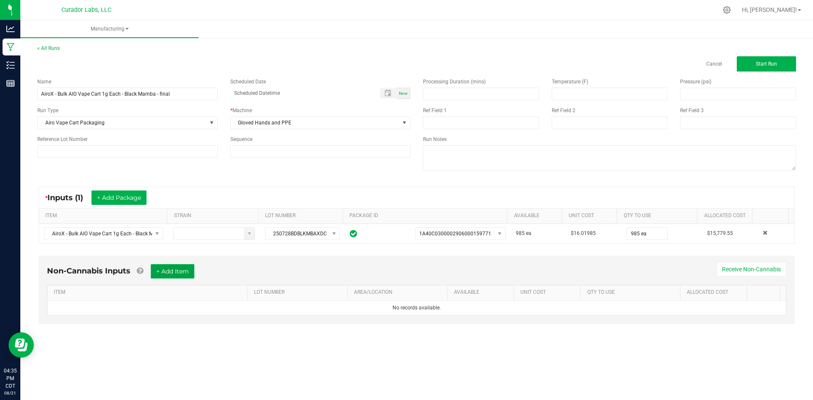
click at [159, 268] on button "+ Add Item" at bounding box center [173, 271] width 44 height 14
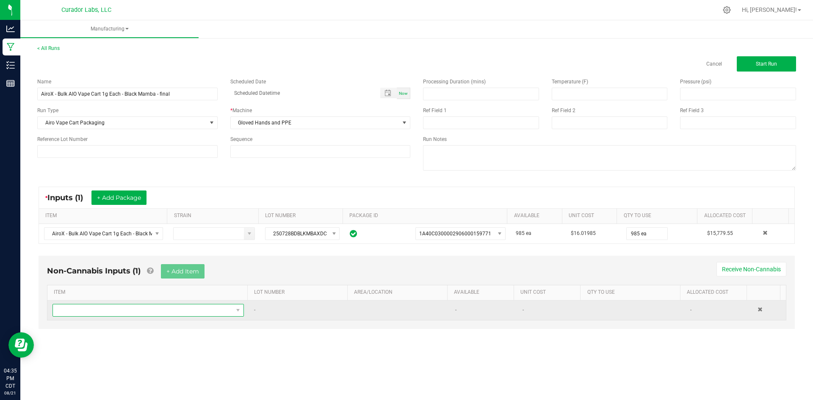
click at [160, 311] on span "NO DATA FOUND" at bounding box center [143, 310] width 180 height 12
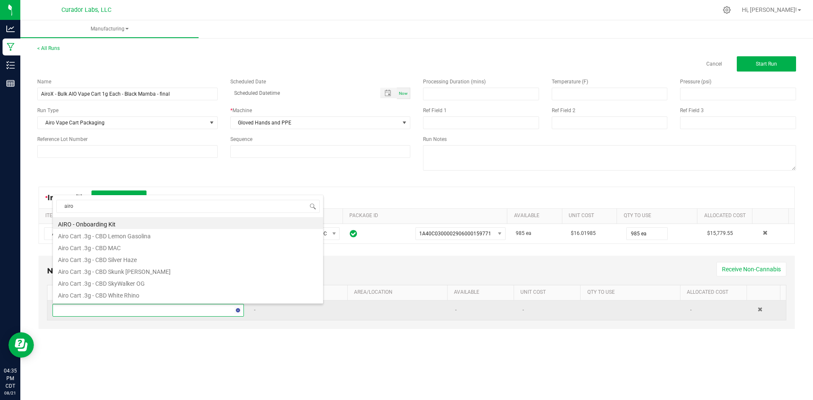
type input "airox"
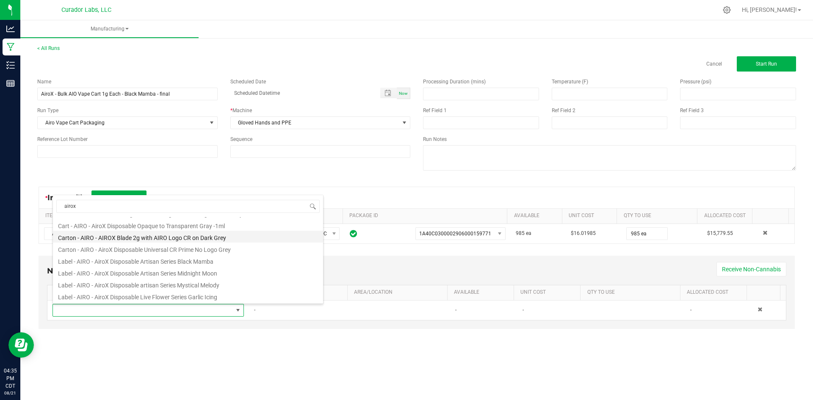
scroll to position [42, 0]
click at [160, 240] on li "Label - AIRO - AiroX Disposable Artisan Series Black Mamba" at bounding box center [188, 240] width 270 height 12
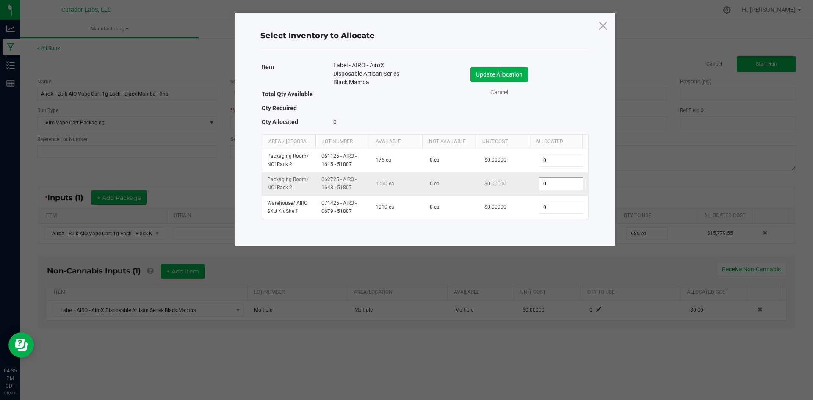
click at [555, 186] on input "0" at bounding box center [560, 184] width 43 height 12
type input "985"
click at [506, 75] on button "Update Allocation" at bounding box center [499, 74] width 58 height 14
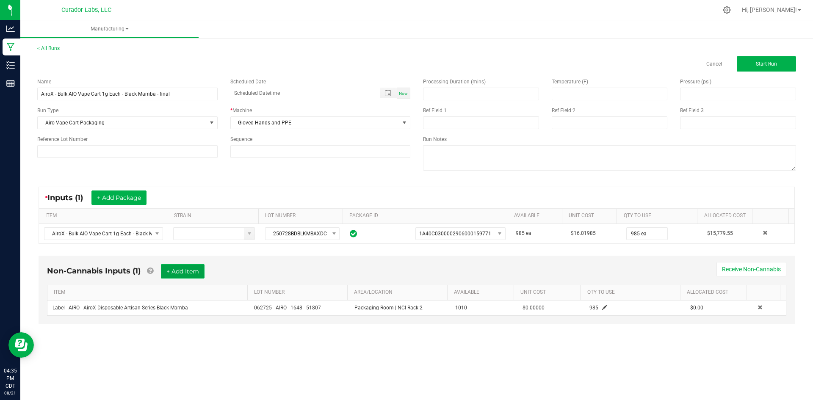
click at [182, 276] on button "+ Add Item" at bounding box center [183, 271] width 44 height 14
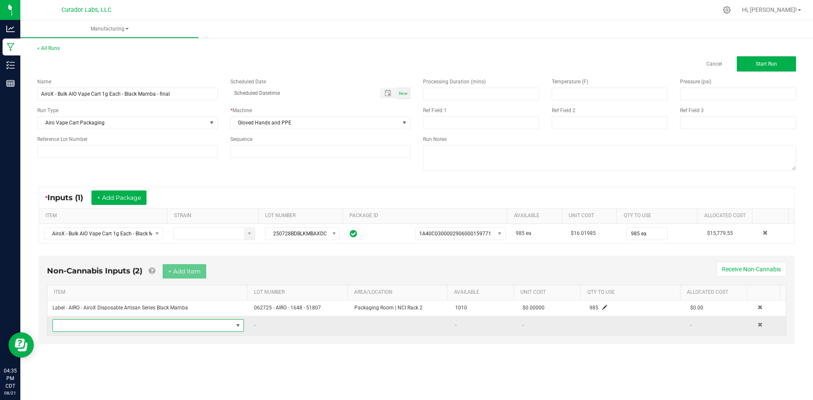
click at [160, 324] on span "NO DATA FOUND" at bounding box center [143, 326] width 180 height 12
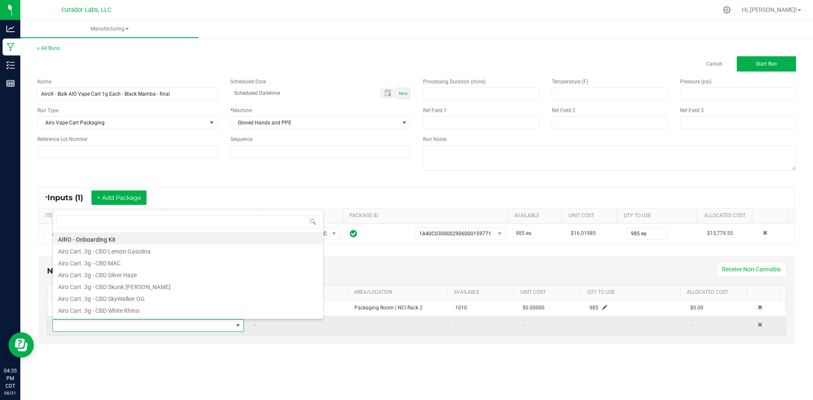
scroll to position [13, 188]
type input "a"
type input "carton"
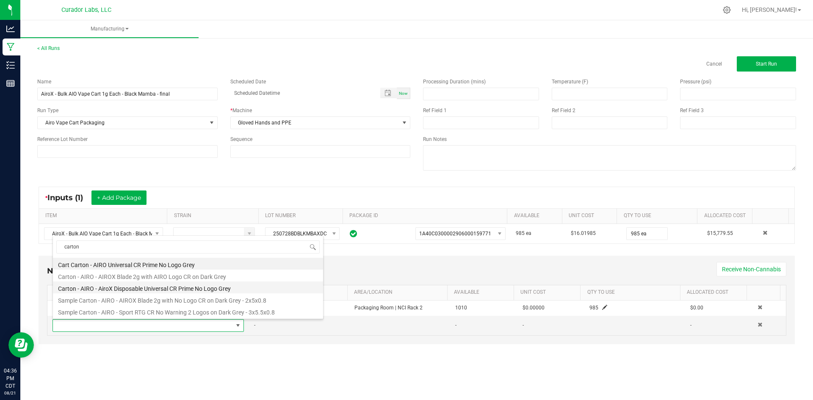
click at [120, 285] on li "Carton - AIRO - AiroX Disposable Universal CR Prime No Logo Grey" at bounding box center [188, 288] width 270 height 12
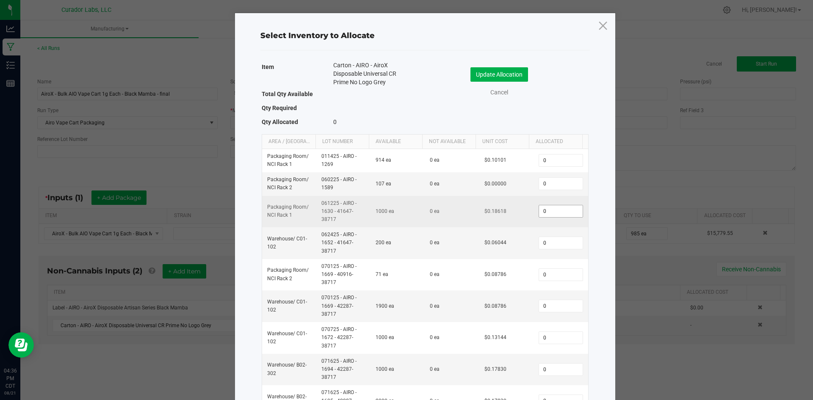
click at [556, 214] on input "0" at bounding box center [560, 211] width 43 height 12
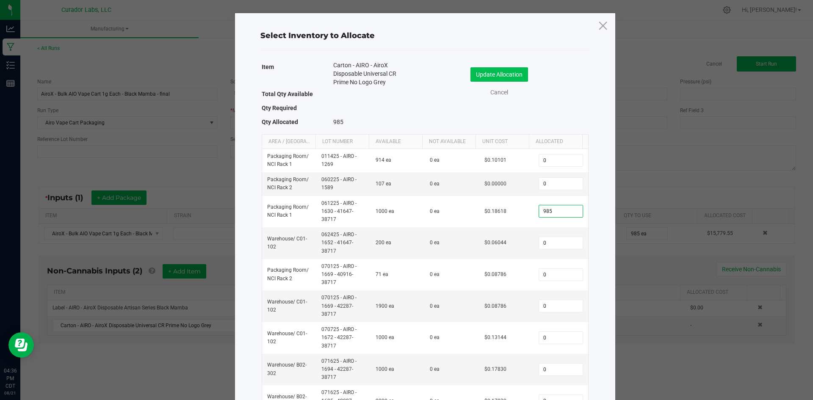
type input "985"
click at [495, 75] on button "Update Allocation" at bounding box center [499, 74] width 58 height 14
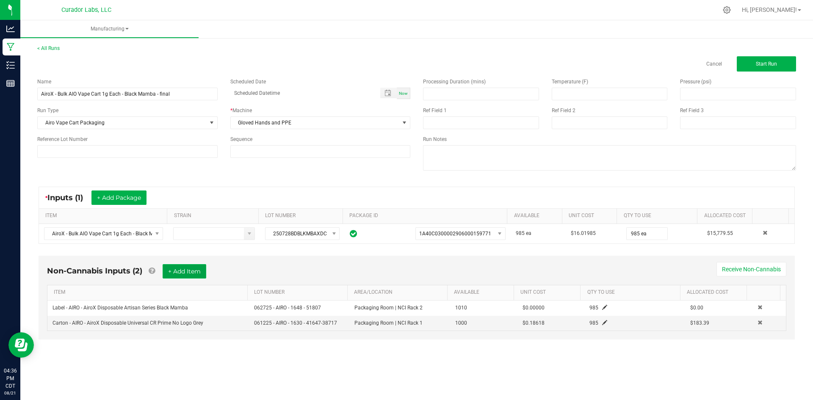
click at [190, 273] on button "+ Add Item" at bounding box center [185, 271] width 44 height 14
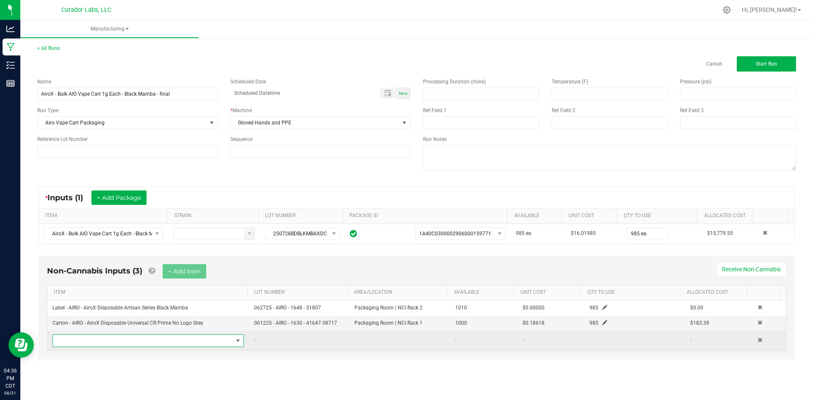
click at [160, 341] on span "NO DATA FOUND" at bounding box center [143, 341] width 180 height 12
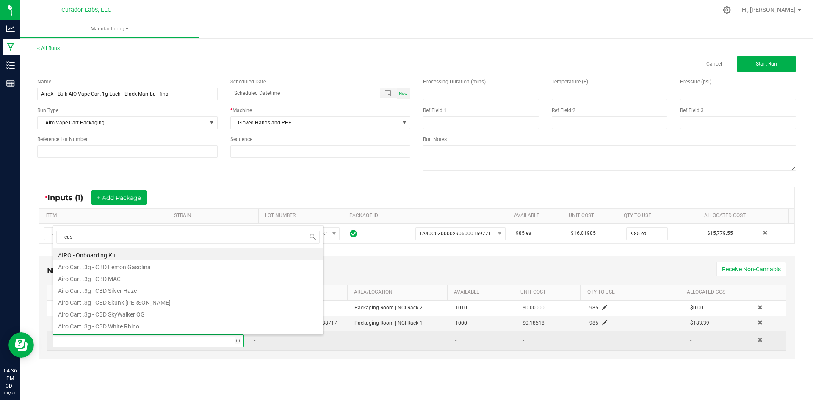
type input "case"
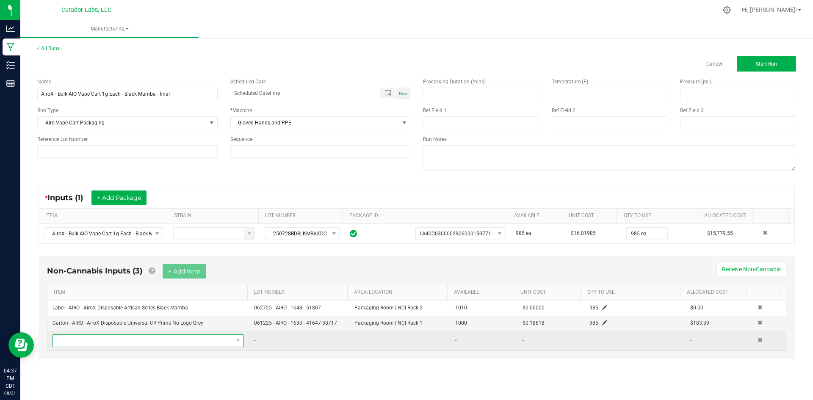
click at [123, 343] on span "NO DATA FOUND" at bounding box center [143, 341] width 180 height 12
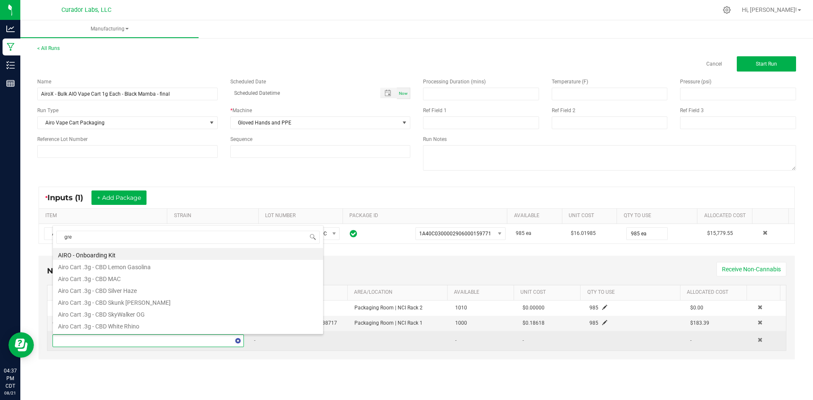
type input "grey"
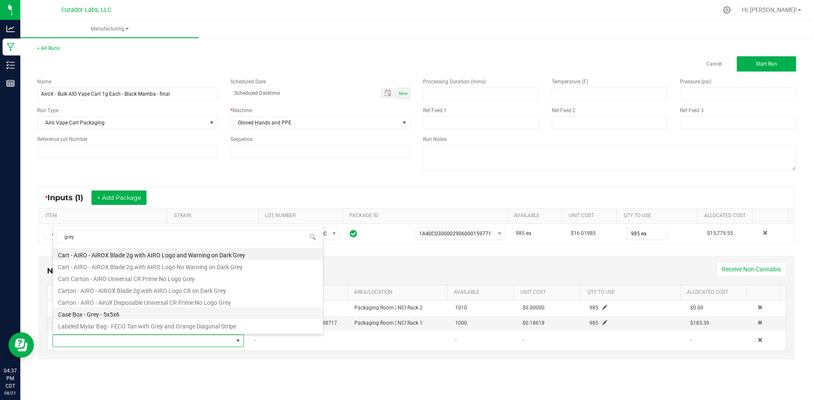
click at [117, 311] on li "Case Box - Grey - 5x5x6" at bounding box center [188, 313] width 270 height 12
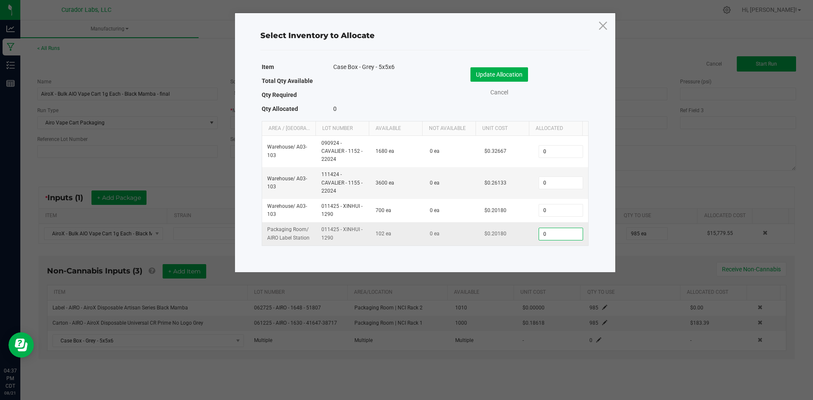
click at [558, 238] on input "0" at bounding box center [560, 234] width 43 height 12
type input "9"
type input "83"
click at [500, 72] on button "Update Allocation" at bounding box center [499, 74] width 58 height 14
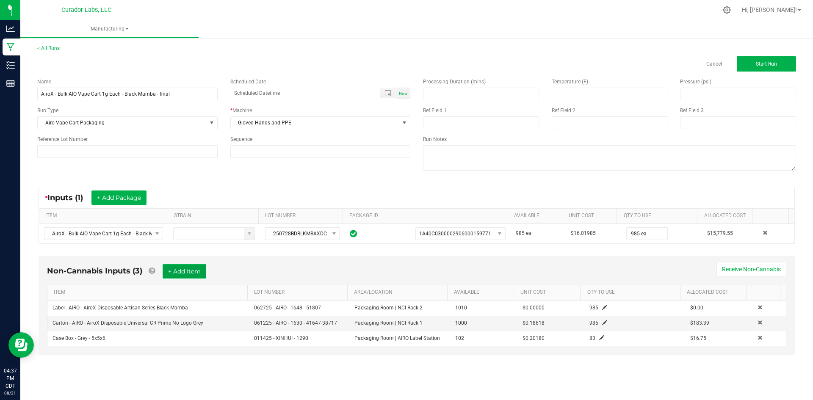
click at [192, 270] on button "+ Add Item" at bounding box center [185, 271] width 44 height 14
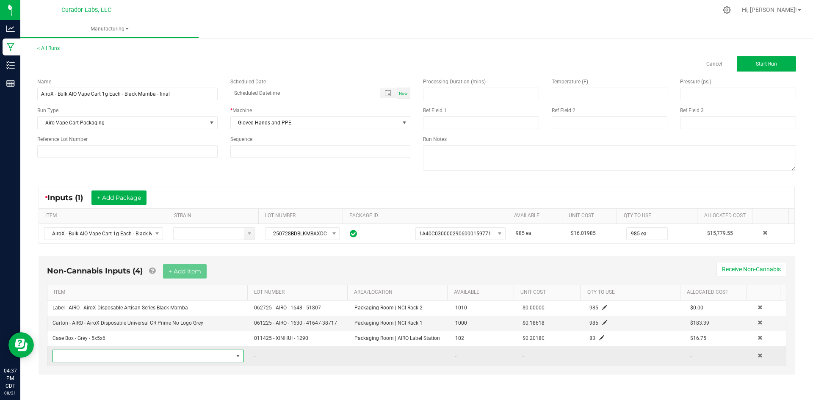
click at [145, 354] on span "NO DATA FOUND" at bounding box center [143, 356] width 180 height 12
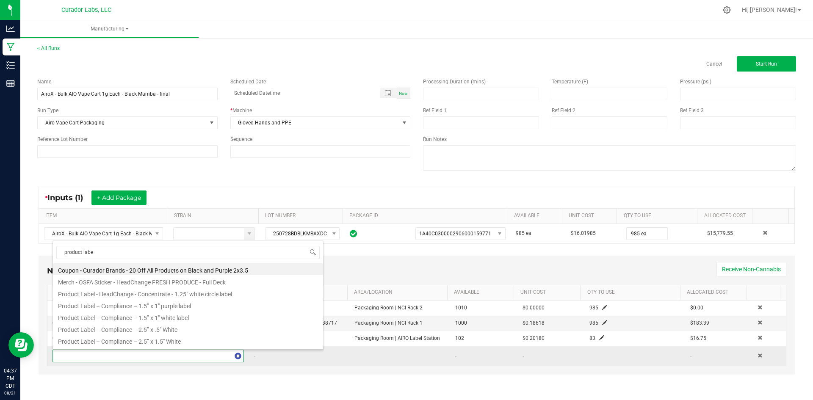
type input "product label"
click at [155, 293] on li "Product Label – Compliance – 1.5” x 1" white label" at bounding box center [188, 295] width 270 height 12
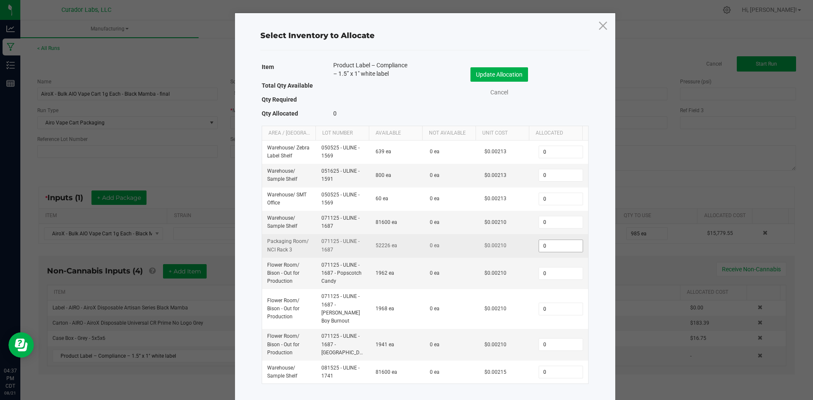
click at [554, 246] on input "0" at bounding box center [560, 246] width 43 height 12
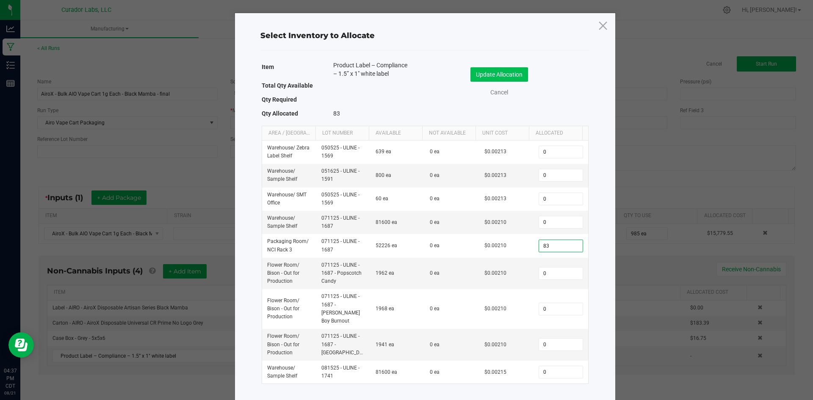
type input "83"
click at [512, 72] on button "Update Allocation" at bounding box center [499, 74] width 58 height 14
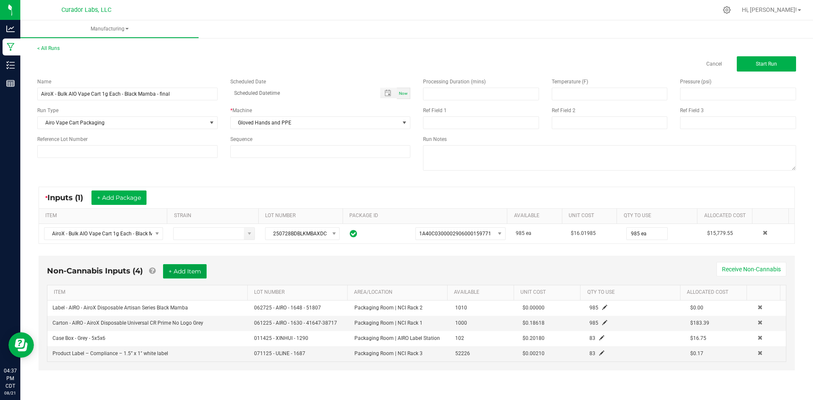
click at [172, 269] on button "+ Add Item" at bounding box center [185, 271] width 44 height 14
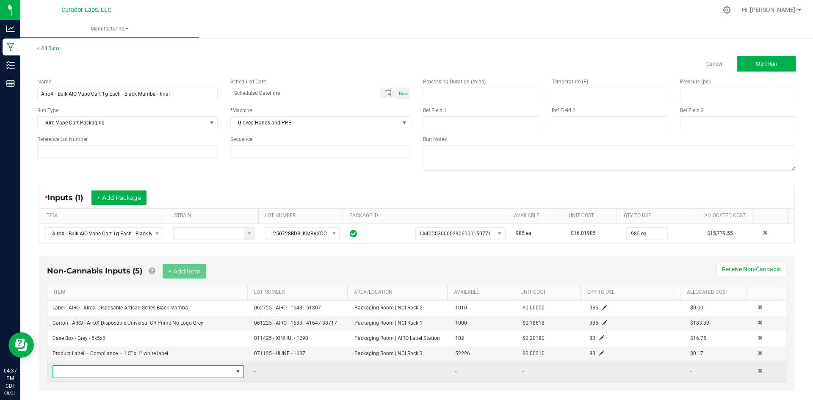
click at [154, 376] on span "NO DATA FOUND" at bounding box center [143, 372] width 180 height 12
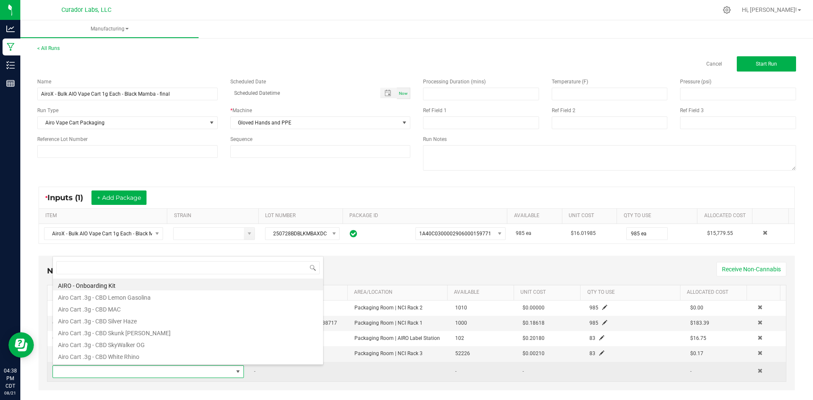
scroll to position [13, 186]
type input "product labe"
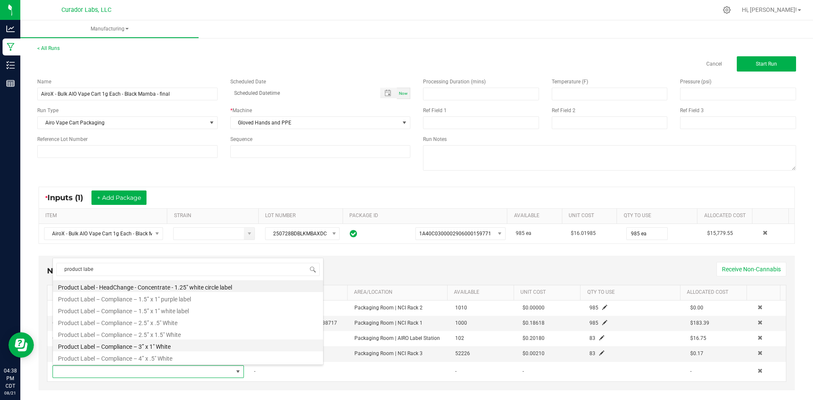
click at [158, 348] on li "Product Label – Compliance – 3” x 1" White" at bounding box center [188, 346] width 270 height 12
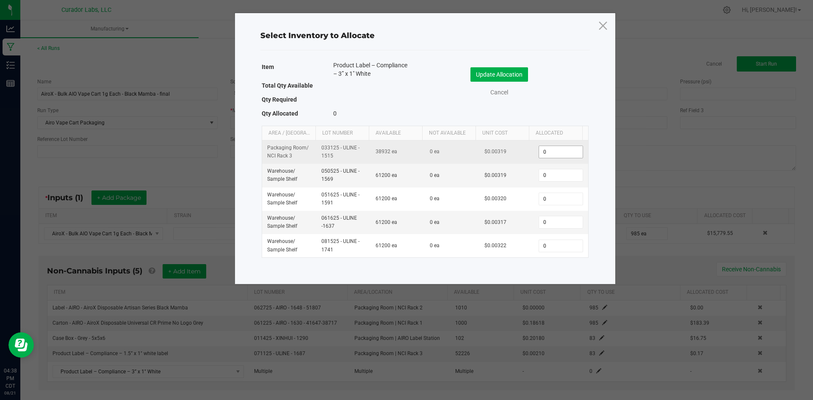
click at [555, 148] on input "0" at bounding box center [560, 152] width 43 height 12
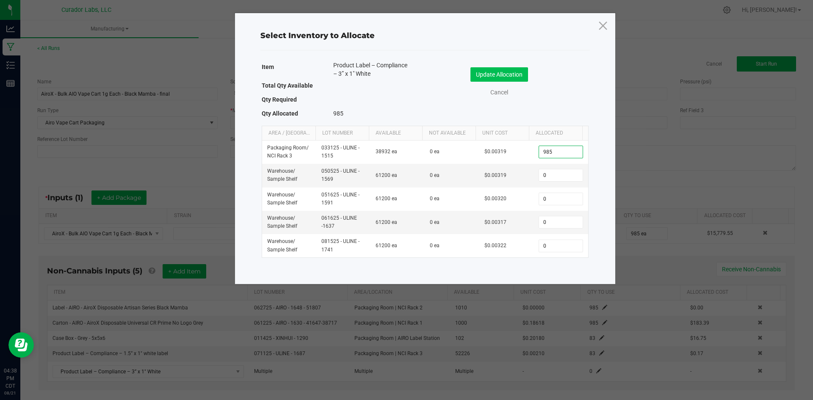
type input "985"
click at [477, 72] on button "Update Allocation" at bounding box center [499, 74] width 58 height 14
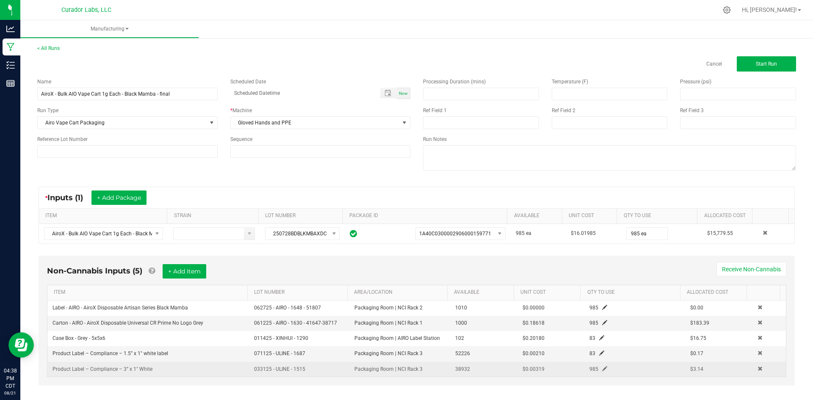
click at [602, 367] on span at bounding box center [604, 368] width 5 height 5
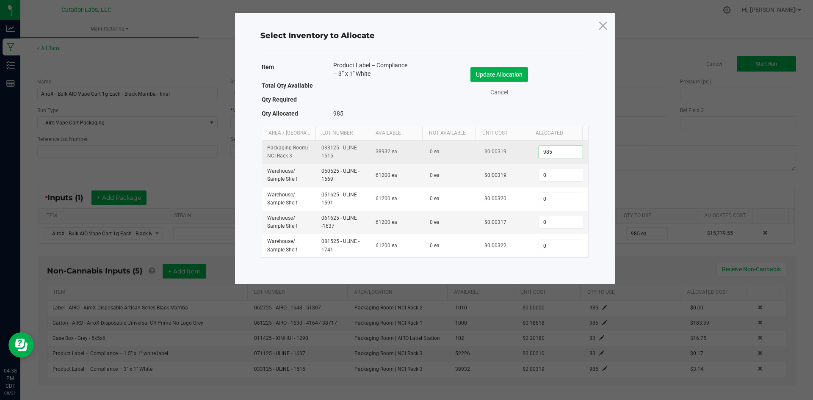
drag, startPoint x: 550, startPoint y: 151, endPoint x: 525, endPoint y: 152, distance: 25.8
click at [525, 152] on tr "Packaging Room / NCI Rack 3 033125 - ULINE - 1515 38932 ea 0 ea $0.00319 985" at bounding box center [425, 152] width 326 height 23
click at [550, 144] on td "985" at bounding box center [560, 152] width 54 height 23
click at [548, 152] on input "985" at bounding box center [560, 152] width 43 height 12
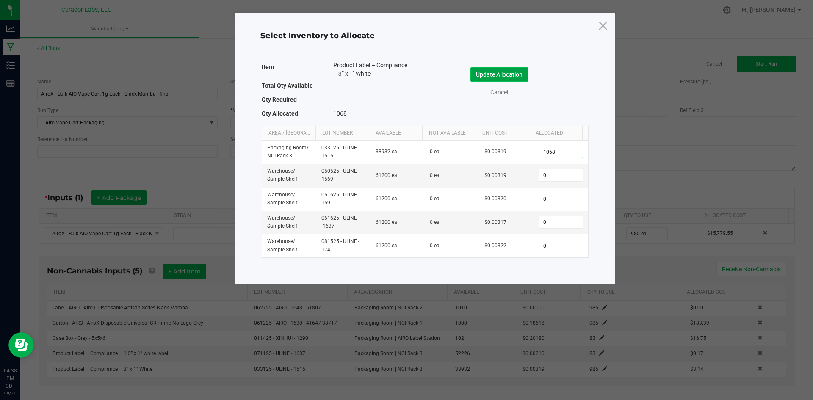
type input "1,068"
click at [478, 80] on button "Update Allocation" at bounding box center [499, 74] width 58 height 14
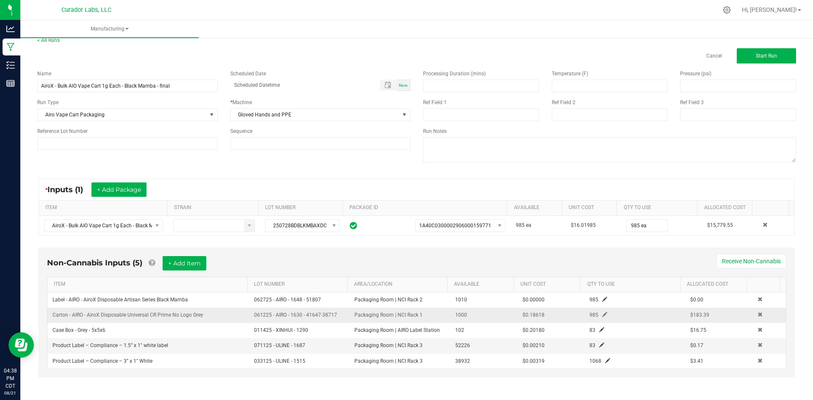
scroll to position [10, 0]
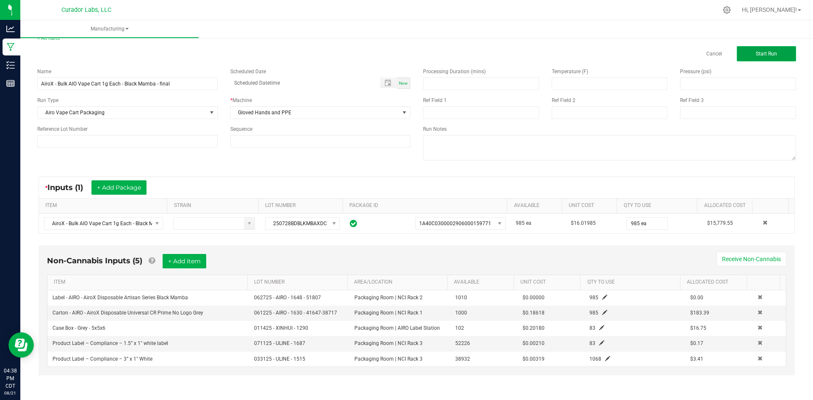
click at [745, 56] on button "Start Run" at bounding box center [766, 53] width 59 height 15
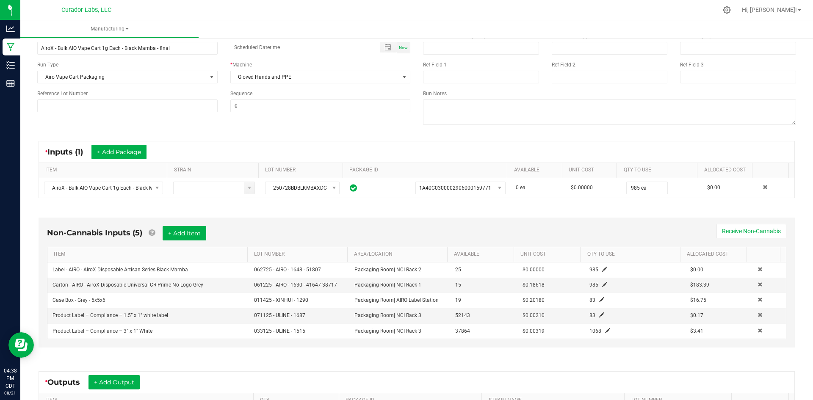
scroll to position [177, 0]
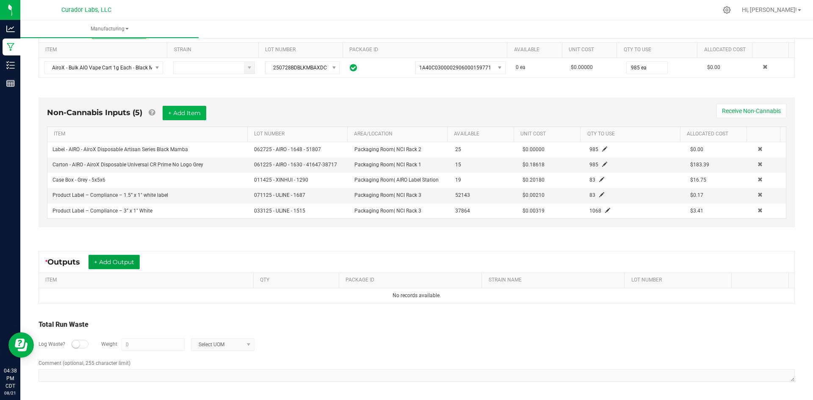
click at [127, 263] on button "+ Add Output" at bounding box center [113, 262] width 51 height 14
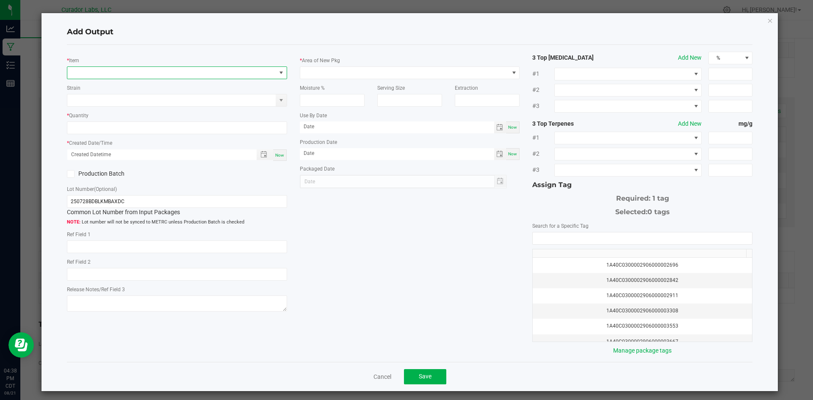
click at [110, 72] on span "NO DATA FOUND" at bounding box center [171, 73] width 209 height 12
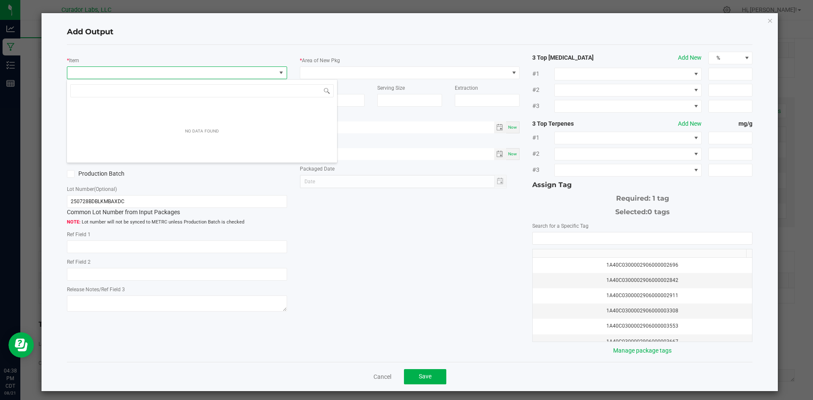
scroll to position [13, 218]
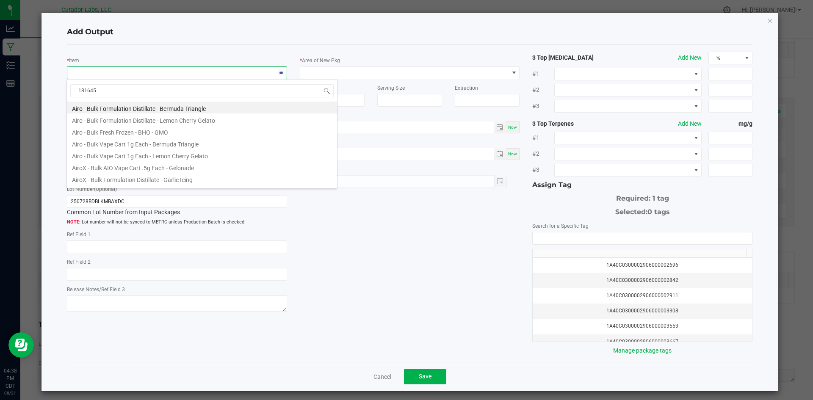
type input "1816451"
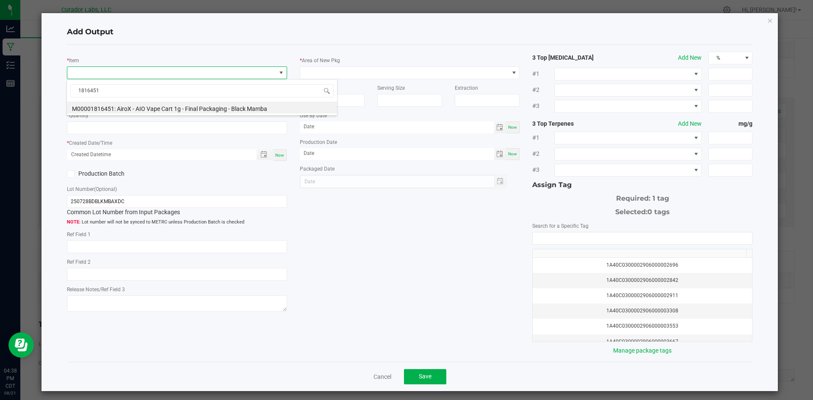
click at [133, 115] on div "1816451 M00001816451: AiroX - AIO Vape Cart 1g - Final Packaging - Black Mamba" at bounding box center [201, 97] width 271 height 36
click at [130, 107] on li "M00001816451: AiroX - AIO Vape Cart 1g - Final Packaging - Black Mamba" at bounding box center [202, 108] width 270 height 12
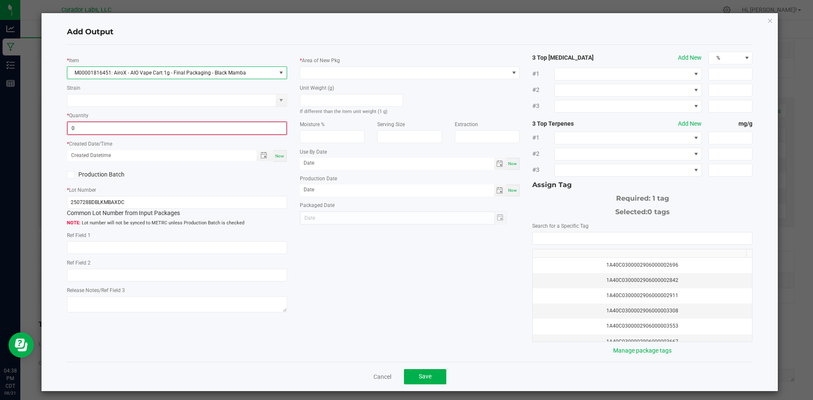
click at [117, 129] on input "0" at bounding box center [177, 128] width 218 height 12
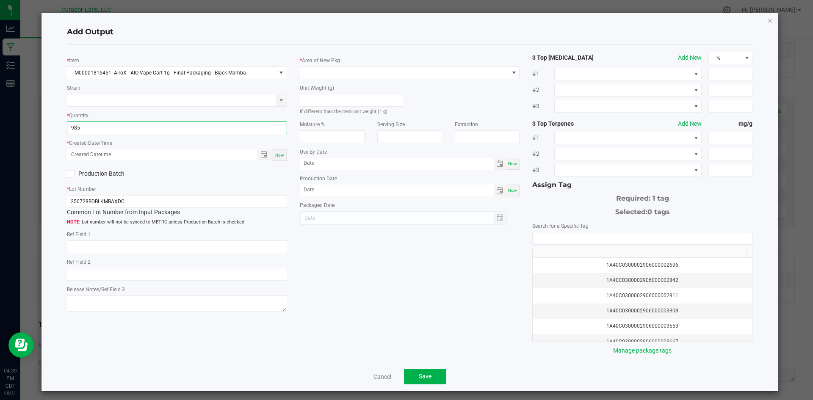
type input "985 ea"
click at [276, 154] on span "Now" at bounding box center [279, 155] width 9 height 5
type input "[DATE] 4:39 PM"
type input "[DATE]"
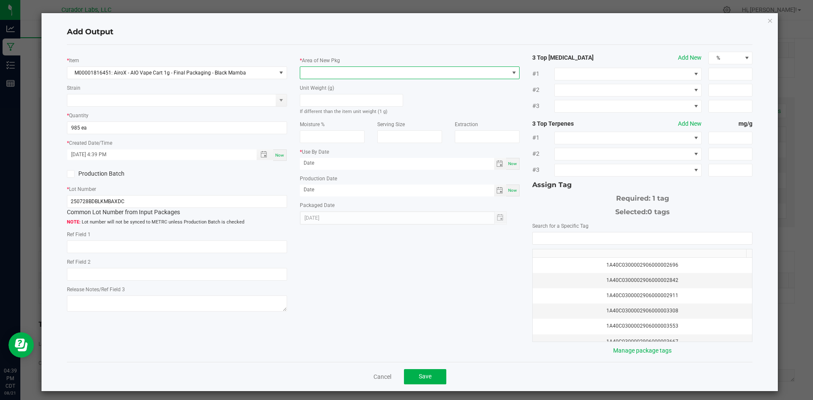
click at [326, 71] on span at bounding box center [404, 73] width 209 height 12
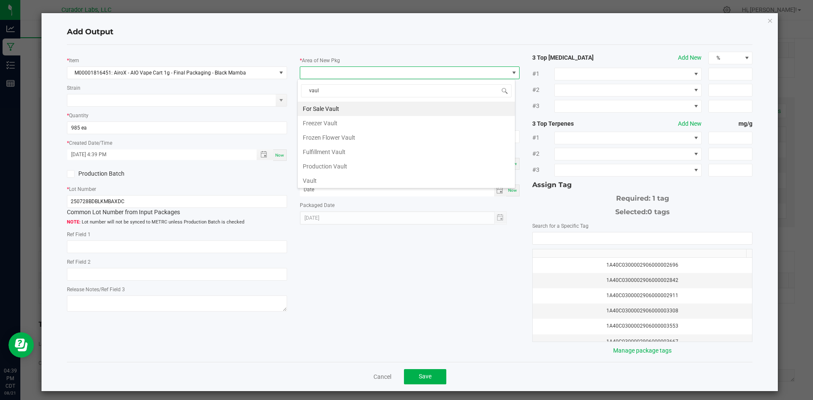
type input "vault"
click at [323, 178] on li "Vault" at bounding box center [406, 181] width 217 height 14
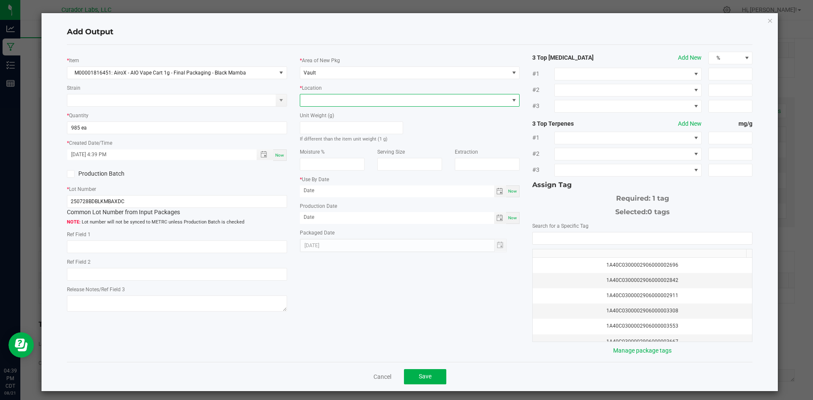
click at [318, 101] on span at bounding box center [404, 100] width 209 height 12
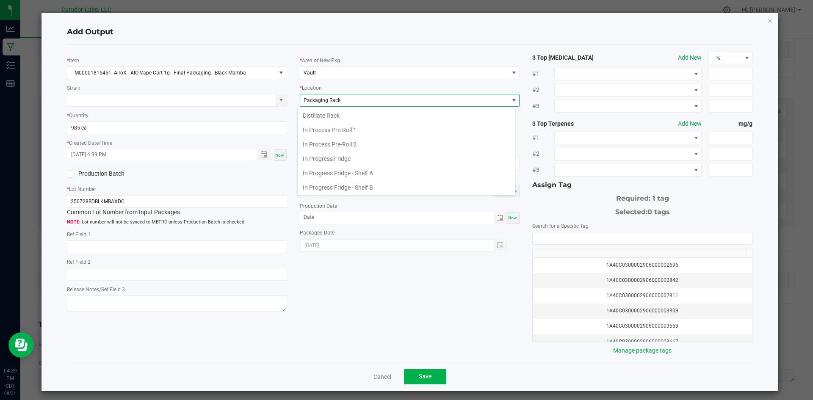
scroll to position [131, 0]
click at [318, 101] on span "Packaging Rack" at bounding box center [322, 100] width 37 height 6
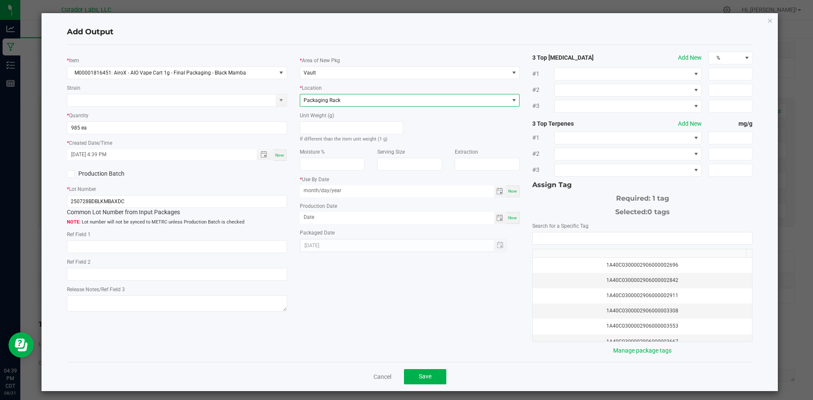
click at [324, 193] on input "month/day/year" at bounding box center [397, 190] width 194 height 11
type input "[DATE]"
click at [316, 216] on input "month/day/year" at bounding box center [397, 217] width 194 height 11
type input "08/21/year"
click at [328, 190] on input "[DATE]" at bounding box center [397, 190] width 194 height 11
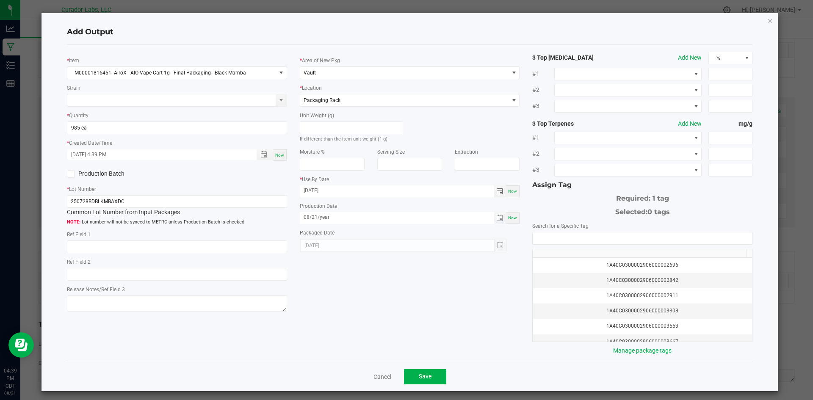
type input "[DATE]"
click at [311, 215] on input "08/21/year" at bounding box center [397, 217] width 194 height 11
type input "[DATE]"
drag, startPoint x: 403, startPoint y: 307, endPoint x: 546, endPoint y: 253, distance: 153.1
click at [405, 305] on div "* Item M00001816451: AiroX - AIO Vape Cart 1g - Final Packaging - Black Mamba S…" at bounding box center [410, 204] width 699 height 304
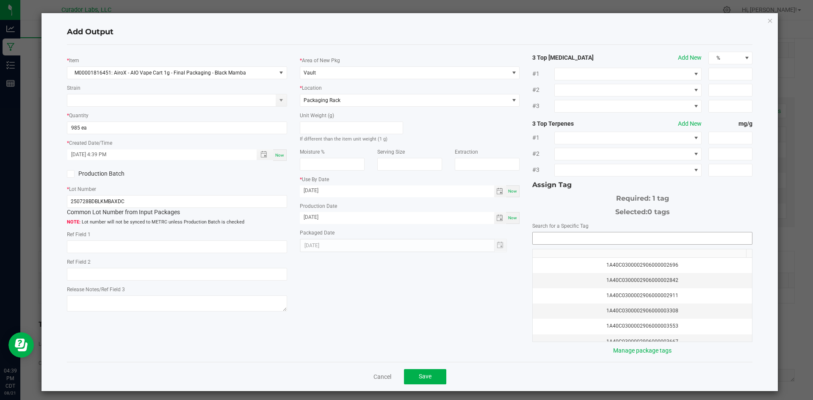
click at [557, 232] on kendo-autocomplete at bounding box center [642, 238] width 220 height 13
click at [558, 237] on input "NO DATA FOUND" at bounding box center [642, 238] width 219 height 12
click at [561, 252] on li "1A40C0300002906000166810" at bounding box center [637, 253] width 217 height 14
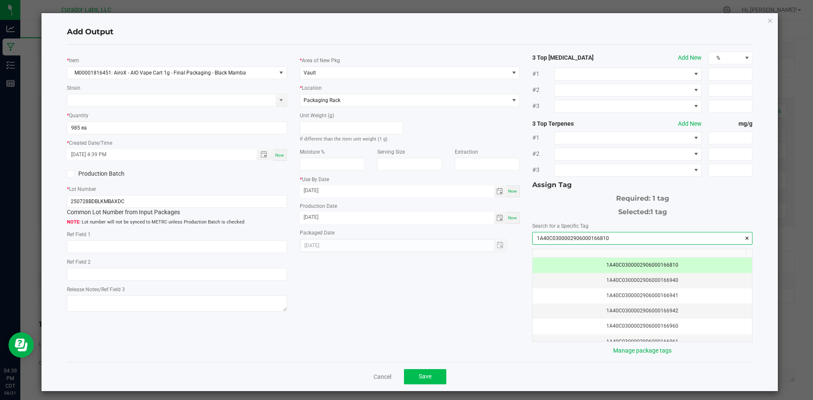
type input "1A40C0300002906000166810"
click at [421, 380] on span "Save" at bounding box center [425, 376] width 13 height 7
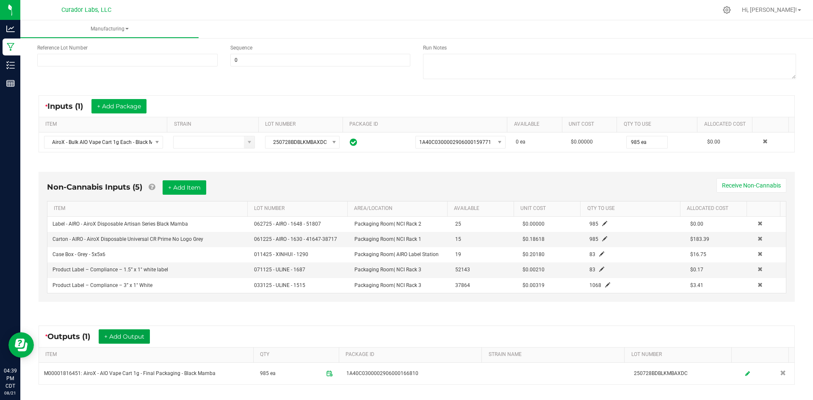
scroll to position [0, 0]
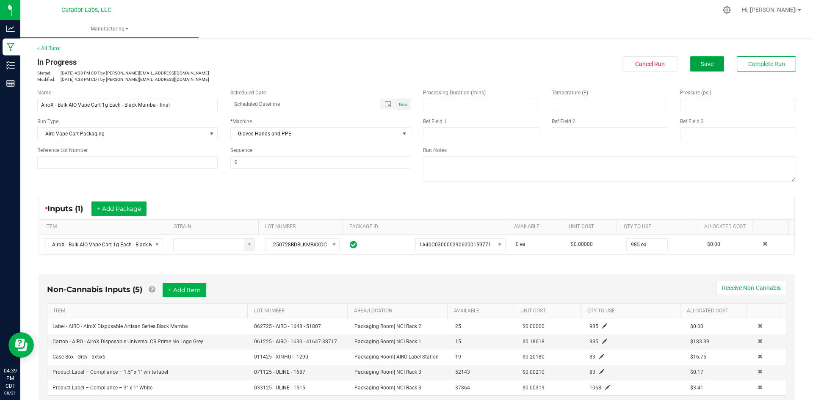
click at [711, 69] on button "Save" at bounding box center [707, 63] width 34 height 15
drag, startPoint x: 345, startPoint y: 116, endPoint x: 342, endPoint y: 110, distance: 6.4
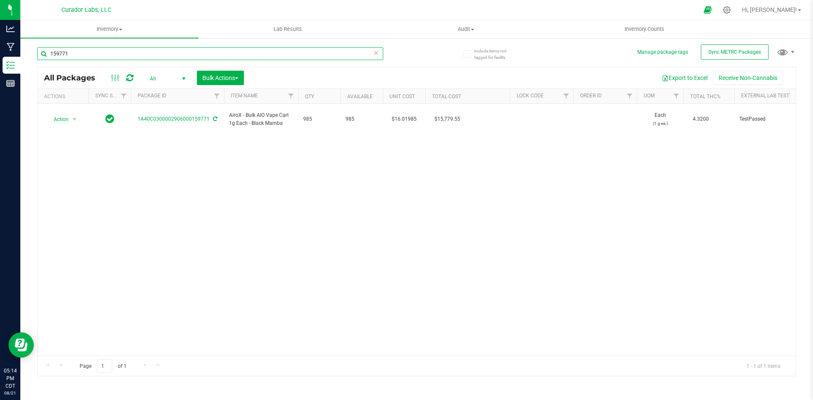
drag, startPoint x: 72, startPoint y: 55, endPoint x: 27, endPoint y: 64, distance: 46.2
click at [28, 64] on div "Include items not tagged for facility Manage package tags Sync METRC Packages 1…" at bounding box center [416, 166] width 793 height 258
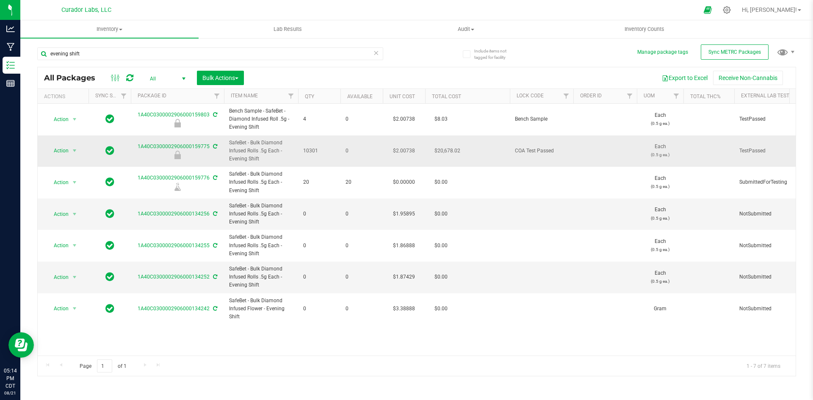
drag, startPoint x: 265, startPoint y: 160, endPoint x: 226, endPoint y: 145, distance: 41.4
click at [226, 145] on td "SafeBet - Bulk Diamond Infused Rolls .5g Each - Evening Shift" at bounding box center [261, 151] width 74 height 32
copy span "SafeBet - Bulk Diamond Infused Rolls .5g Each - Evening Shift"
drag, startPoint x: 319, startPoint y: 149, endPoint x: 304, endPoint y: 151, distance: 15.8
click at [304, 151] on span "10301" at bounding box center [319, 151] width 32 height 8
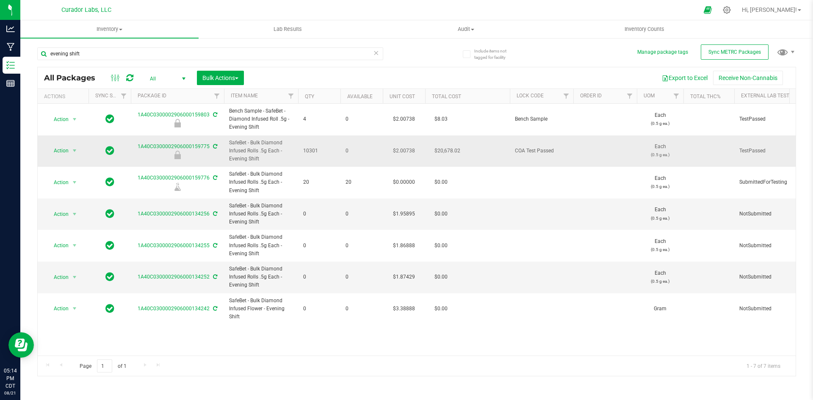
copy span "10301"
drag, startPoint x: 136, startPoint y: 145, endPoint x: 211, endPoint y: 146, distance: 74.5
click at [211, 146] on div "1A40C0300002906000159775" at bounding box center [178, 151] width 96 height 17
copy div "1A40C0300002906000159775"
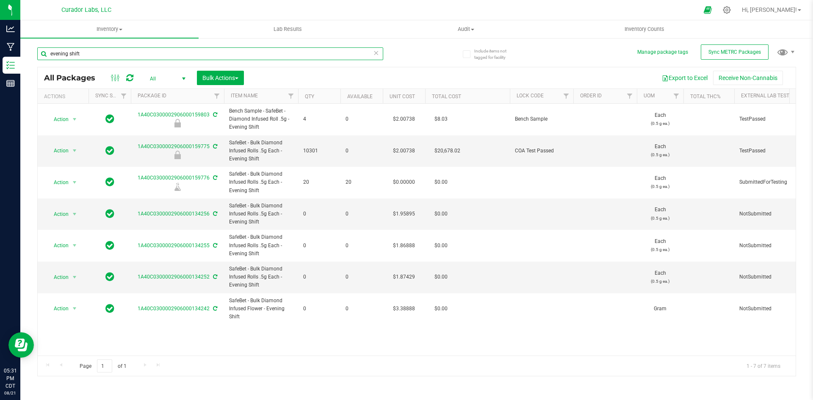
click at [172, 55] on input "evening shift" at bounding box center [210, 53] width 346 height 13
click at [171, 55] on input "evening shift" at bounding box center [210, 53] width 346 height 13
click at [169, 55] on input "evening shift" at bounding box center [210, 53] width 346 height 13
drag, startPoint x: 52, startPoint y: 61, endPoint x: 26, endPoint y: 66, distance: 26.7
click at [26, 66] on div "Include items not tagged for facility Manage package tags Sync METRC Packages e…" at bounding box center [416, 166] width 793 height 258
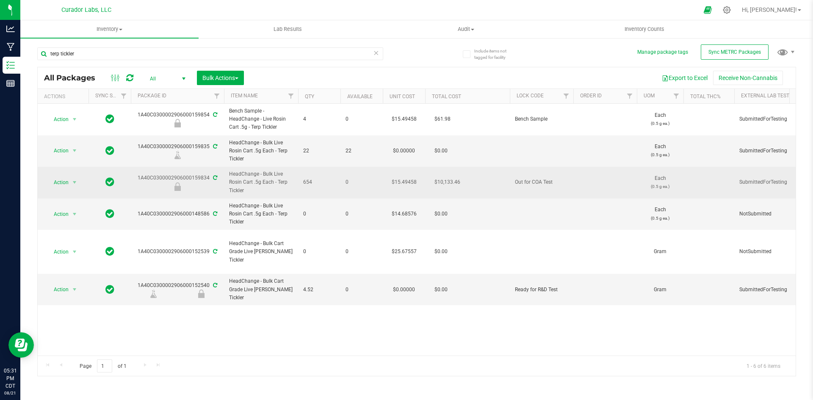
click at [214, 178] on icon at bounding box center [215, 177] width 4 height 5
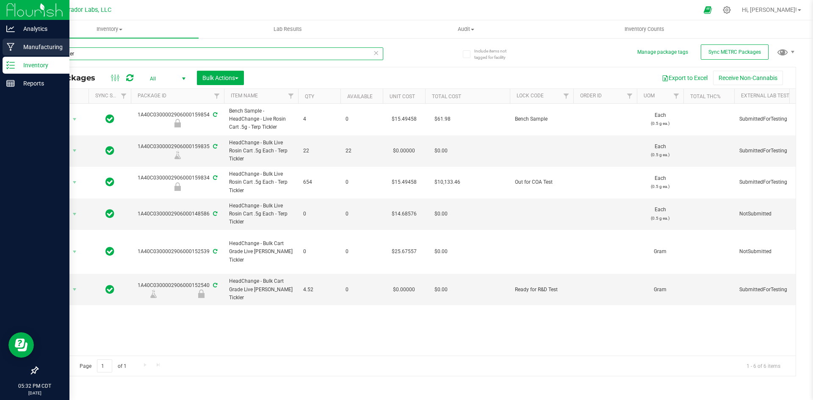
drag, startPoint x: 103, startPoint y: 53, endPoint x: 16, endPoint y: 52, distance: 87.2
click at [17, 53] on div "Analytics Manufacturing Inventory Reports 05:32 PM CDT 08/21/2025 08/21 Curador…" at bounding box center [406, 200] width 813 height 400
type input "french 42"
